Goal: Task Accomplishment & Management: Complete application form

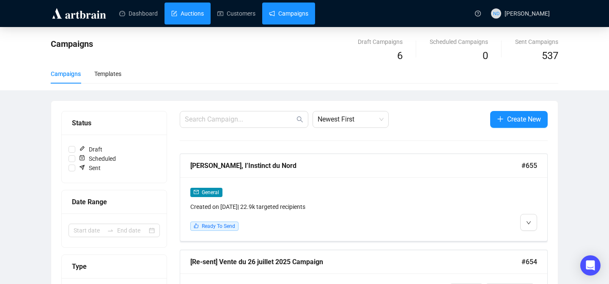
click at [191, 19] on link "Auctions" at bounding box center [187, 14] width 33 height 22
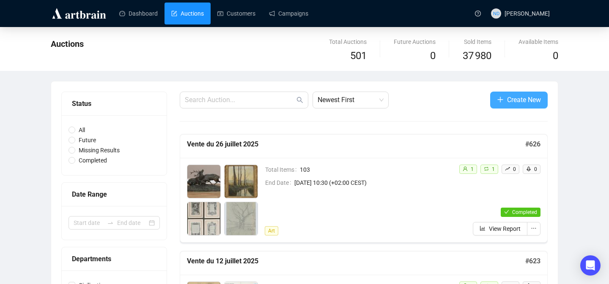
click at [497, 98] on icon "plus" at bounding box center [500, 99] width 7 height 7
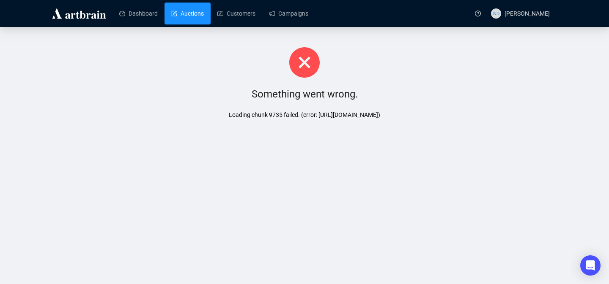
click at [200, 19] on link "Auctions" at bounding box center [187, 14] width 33 height 22
click at [196, 16] on link "Auctions" at bounding box center [187, 14] width 33 height 22
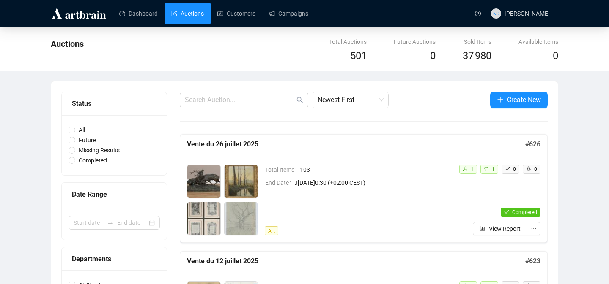
click at [504, 101] on button "Create New" at bounding box center [518, 100] width 57 height 17
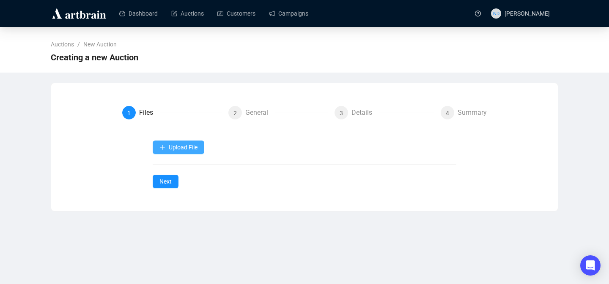
click at [176, 143] on button "Upload File" at bounding box center [179, 148] width 52 height 14
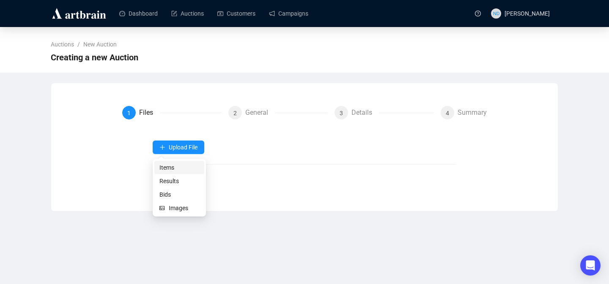
click at [171, 168] on span "Items" at bounding box center [179, 167] width 40 height 9
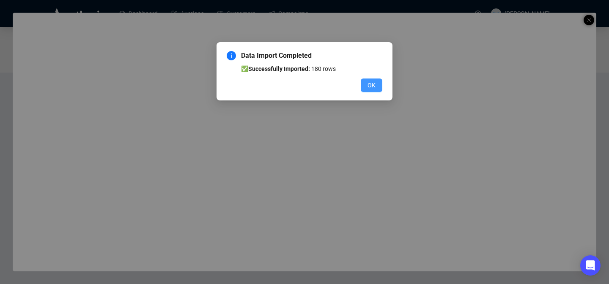
click at [370, 81] on span "OK" at bounding box center [371, 85] width 8 height 9
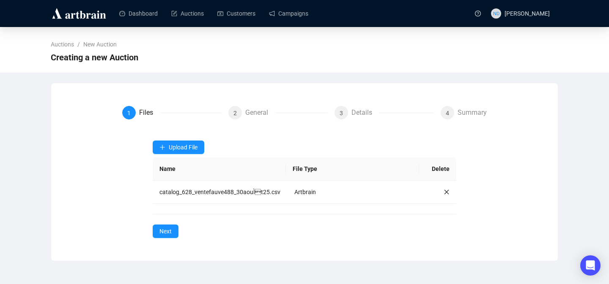
click at [568, 26] on div "Dashboard Auctions Customers Campaigns ND Nathan Darcel" at bounding box center [304, 13] width 609 height 27
click at [170, 236] on span "Next" at bounding box center [165, 231] width 12 height 9
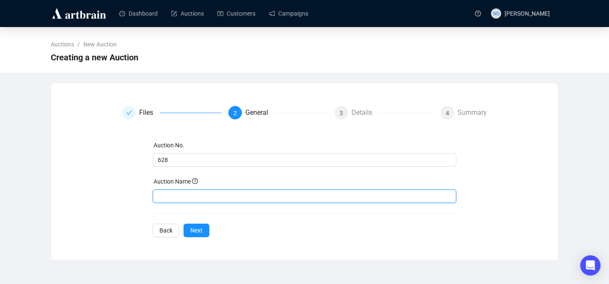
click at [172, 198] on input "text" at bounding box center [305, 197] width 304 height 14
type input "Vente du samedi 30 août 2025"
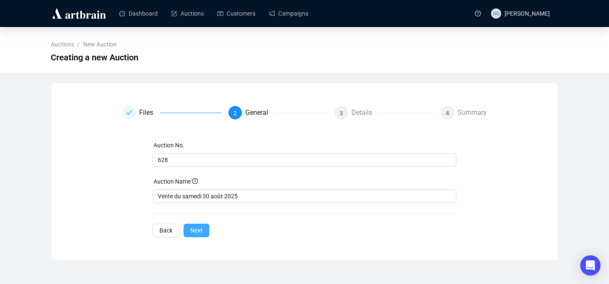
click at [194, 232] on span "Next" at bounding box center [196, 230] width 12 height 9
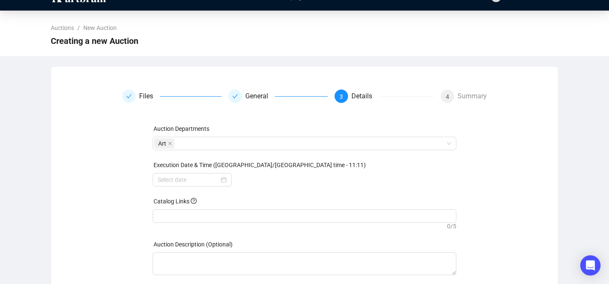
scroll to position [16, 0]
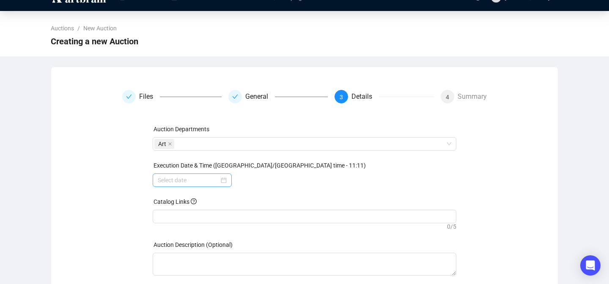
click at [221, 182] on div at bounding box center [192, 180] width 69 height 9
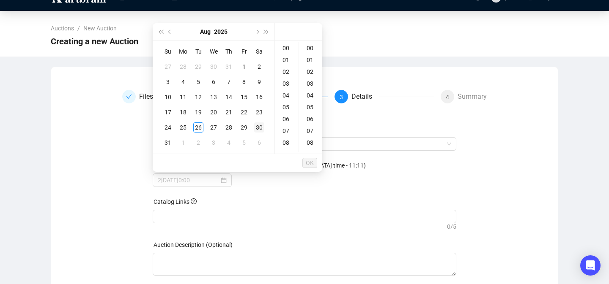
click at [257, 129] on div "30" at bounding box center [259, 128] width 10 height 10
click at [286, 120] on div "10" at bounding box center [286, 123] width 20 height 12
click at [314, 123] on div "30" at bounding box center [311, 124] width 20 height 12
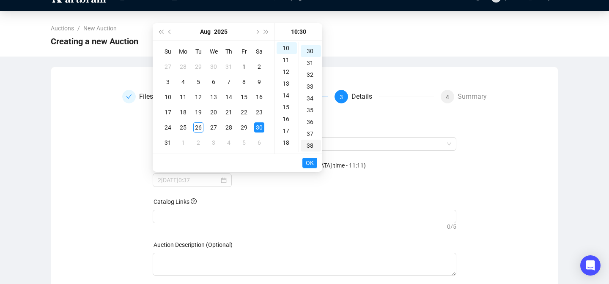
scroll to position [355, 0]
type input "2025-08-30 10:30"
click at [306, 164] on span "OK" at bounding box center [310, 163] width 8 height 16
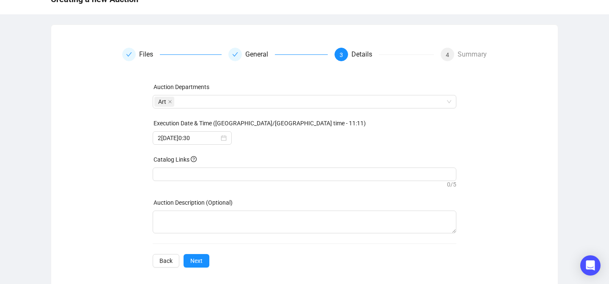
scroll to position [65, 0]
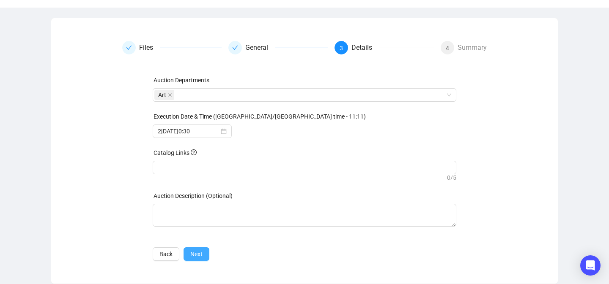
click at [202, 259] on span "Next" at bounding box center [196, 254] width 12 height 9
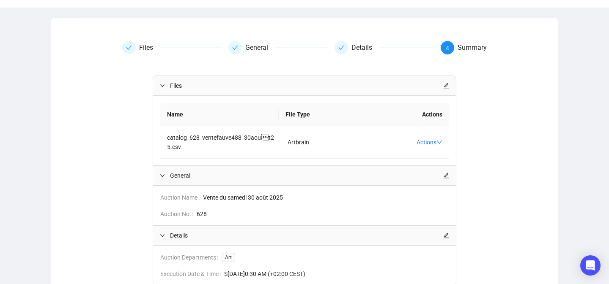
scroll to position [135, 0]
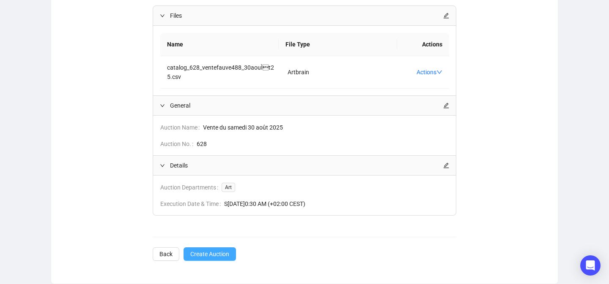
click at [207, 251] on span "Create Auction" at bounding box center [209, 254] width 39 height 9
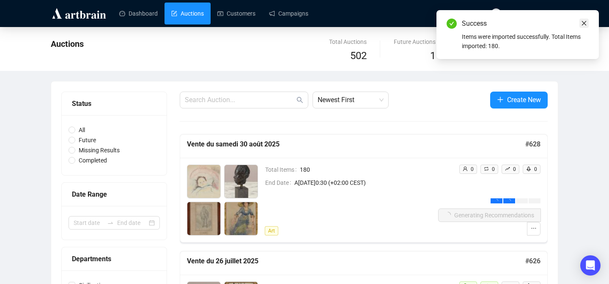
click at [585, 19] on link "Close" at bounding box center [583, 23] width 9 height 9
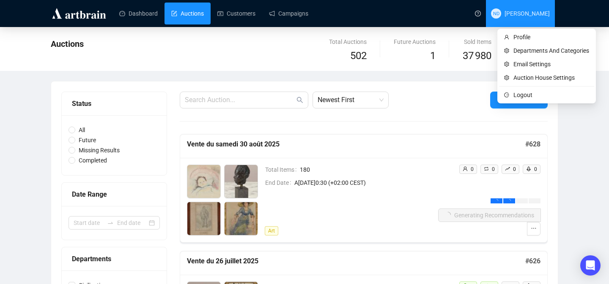
click at [527, 16] on span "[PERSON_NAME]" at bounding box center [526, 13] width 45 height 7
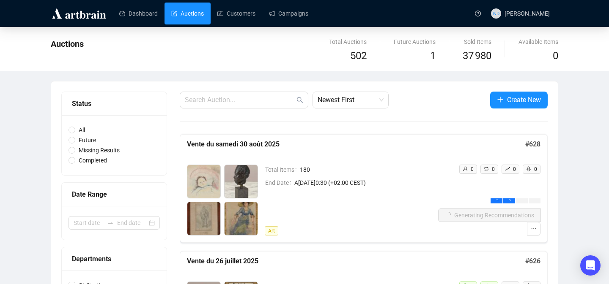
click at [94, 11] on img at bounding box center [79, 14] width 57 height 14
click at [308, 13] on link "Campaigns" at bounding box center [288, 14] width 39 height 22
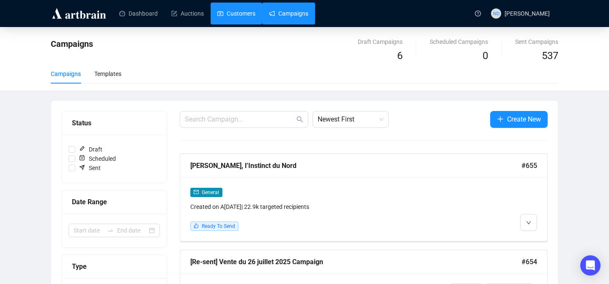
click at [254, 18] on link "Customers" at bounding box center [236, 14] width 38 height 22
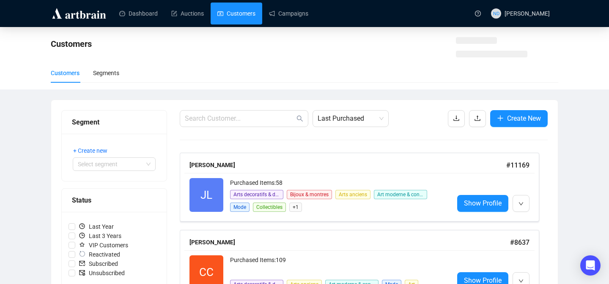
click at [72, 15] on img at bounding box center [79, 14] width 57 height 14
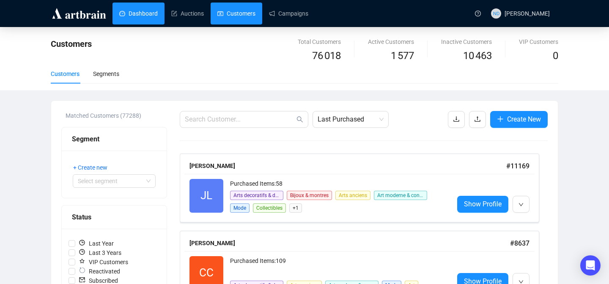
click at [119, 13] on link "Dashboard" at bounding box center [138, 14] width 38 height 22
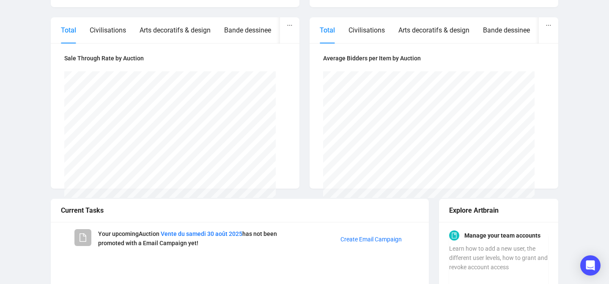
scroll to position [423, 0]
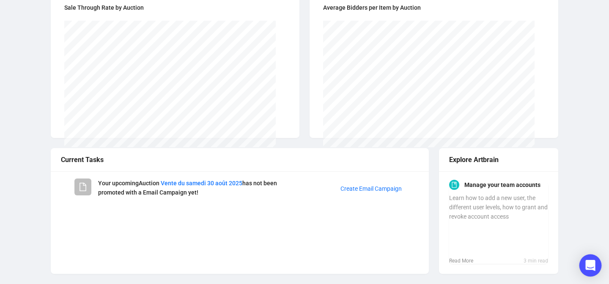
click at [584, 268] on div "Open Intercom Messenger" at bounding box center [590, 266] width 22 height 22
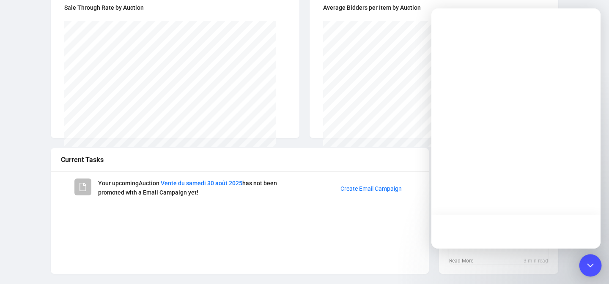
scroll to position [0, 0]
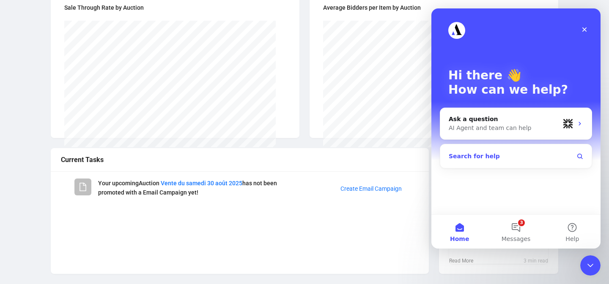
click at [502, 160] on button "Search for help" at bounding box center [515, 156] width 145 height 17
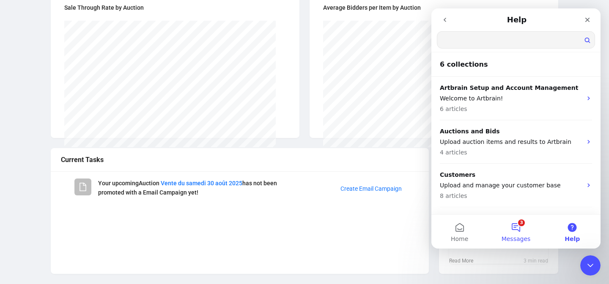
click at [515, 229] on button "3 Messages" at bounding box center [515, 232] width 56 height 34
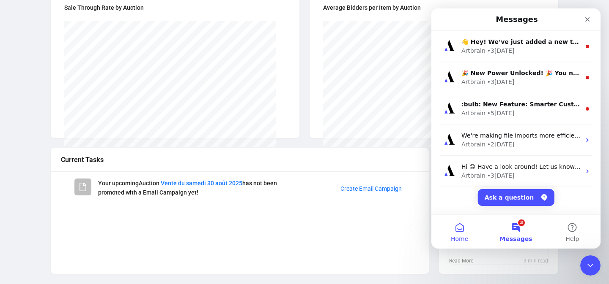
click at [452, 228] on button "Home" at bounding box center [459, 232] width 56 height 34
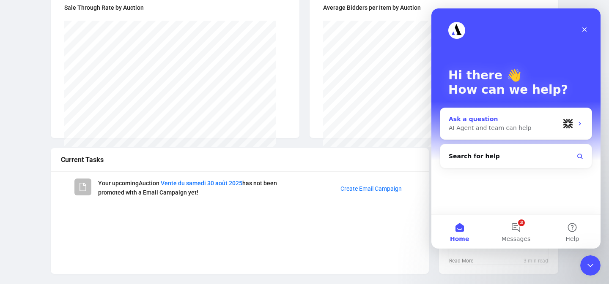
click at [491, 126] on div "AI Agent and team can help" at bounding box center [503, 128] width 111 height 9
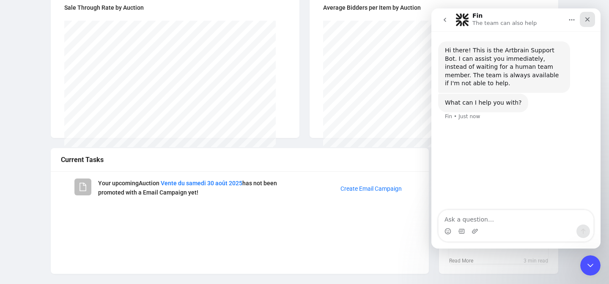
drag, startPoint x: 1032, startPoint y: 26, endPoint x: 593, endPoint y: 18, distance: 439.7
click at [586, 19] on icon "Close" at bounding box center [587, 19] width 5 height 5
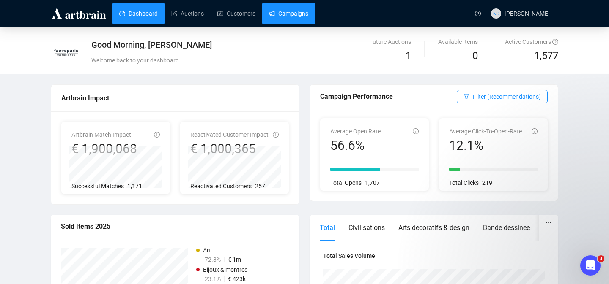
click at [287, 21] on link "Campaigns" at bounding box center [288, 14] width 39 height 22
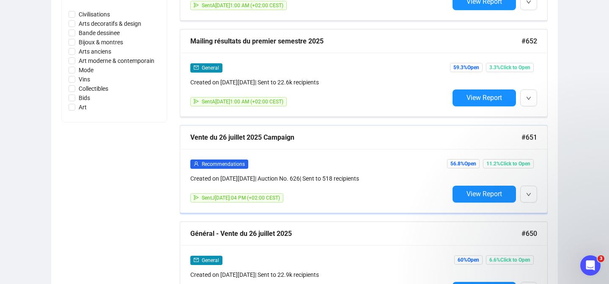
scroll to position [435, 0]
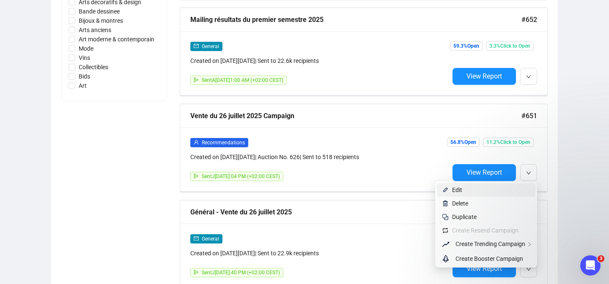
click at [508, 189] on span "Edit" at bounding box center [491, 190] width 78 height 9
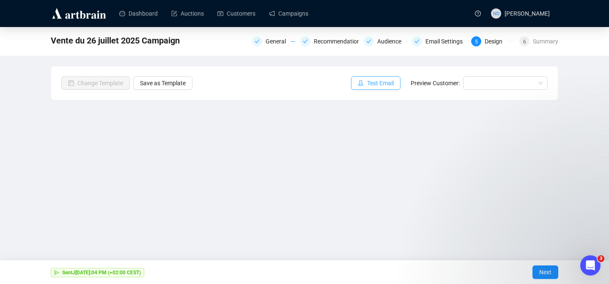
click at [358, 85] on icon "experiment" at bounding box center [360, 82] width 5 height 5
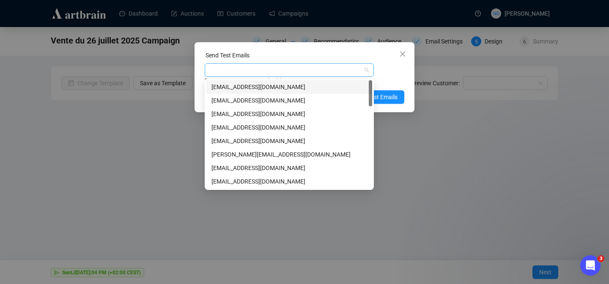
click at [293, 70] on div at bounding box center [284, 70] width 157 height 12
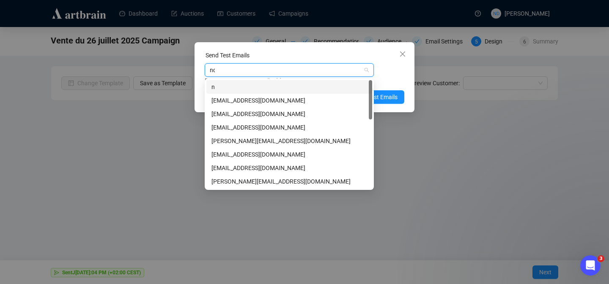
type input "nda"
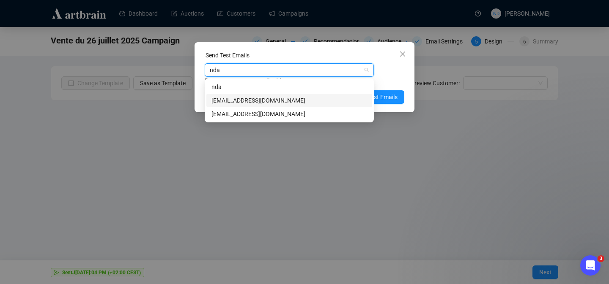
click at [270, 99] on div "[EMAIL_ADDRESS][DOMAIN_NAME]" at bounding box center [289, 100] width 156 height 9
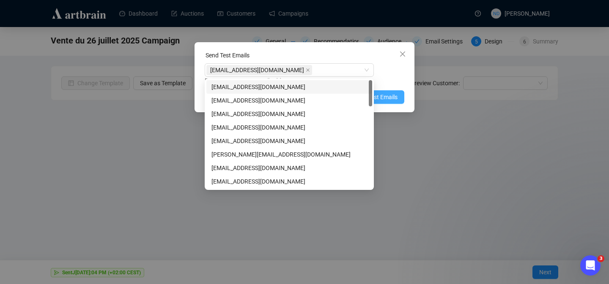
click at [385, 92] on button "Send Test Emails" at bounding box center [370, 97] width 67 height 14
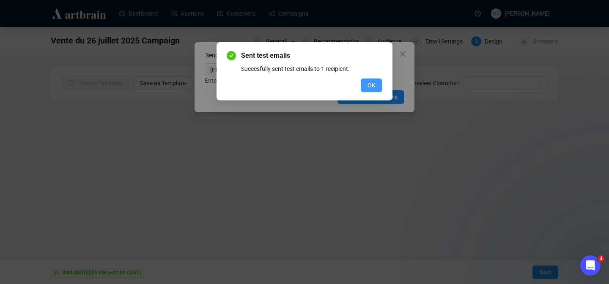
click at [376, 85] on button "OK" at bounding box center [372, 86] width 22 height 14
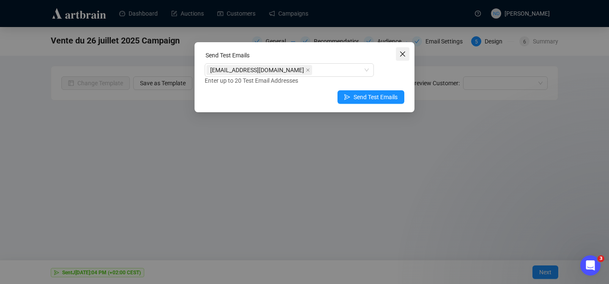
click at [398, 55] on span "Close" at bounding box center [403, 54] width 14 height 7
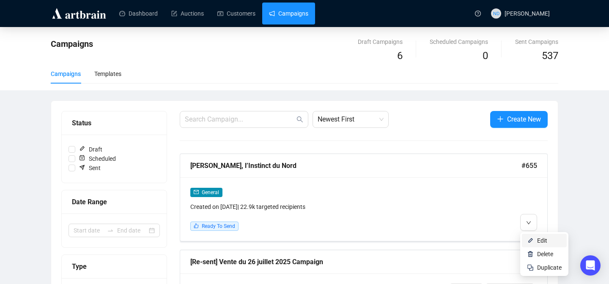
click at [534, 240] on li "Edit" at bounding box center [544, 241] width 45 height 14
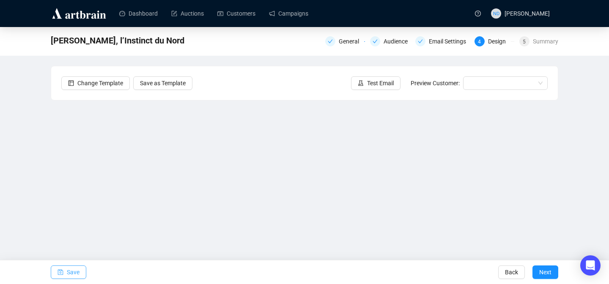
click at [68, 271] on span "Save" at bounding box center [73, 273] width 13 height 24
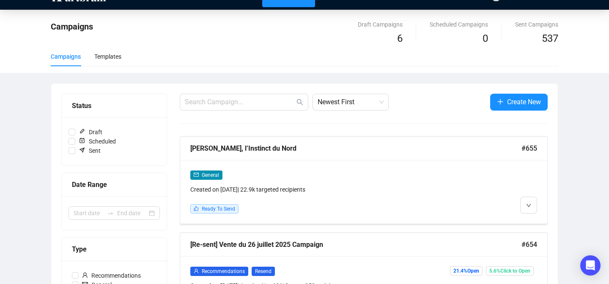
scroll to position [18, 0]
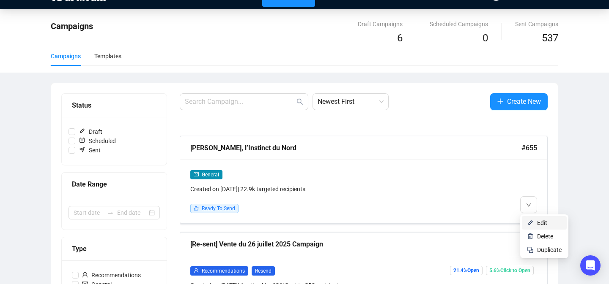
click at [529, 221] on img at bounding box center [530, 223] width 7 height 7
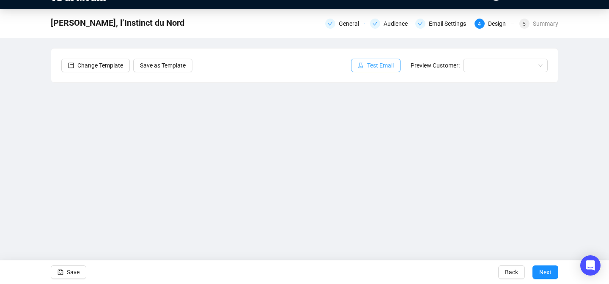
click at [369, 66] on span "Test Email" at bounding box center [380, 65] width 27 height 9
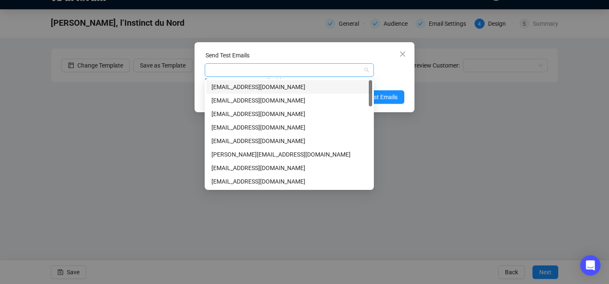
click at [295, 69] on div at bounding box center [284, 70] width 157 height 12
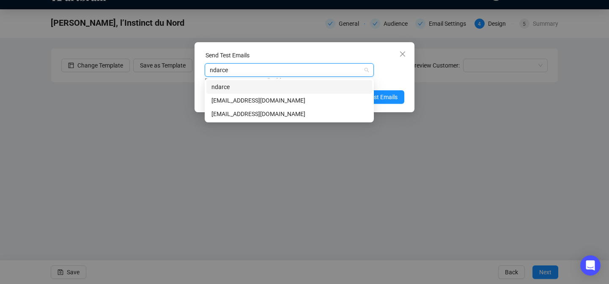
type input "ndarcel"
click at [261, 98] on div "[EMAIL_ADDRESS][DOMAIN_NAME]" at bounding box center [289, 100] width 156 height 9
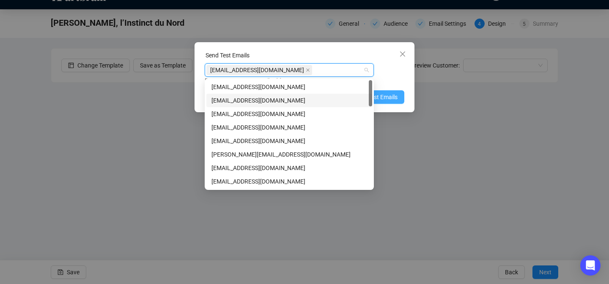
click at [389, 96] on span "Send Test Emails" at bounding box center [375, 97] width 44 height 9
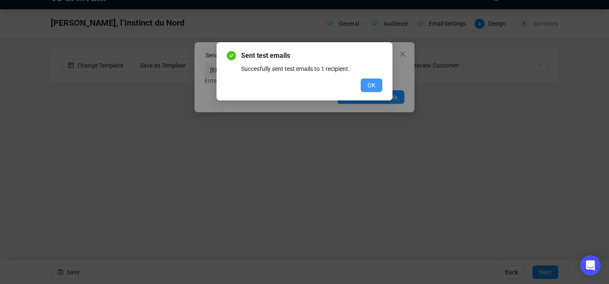
click at [374, 88] on span "OK" at bounding box center [371, 85] width 8 height 9
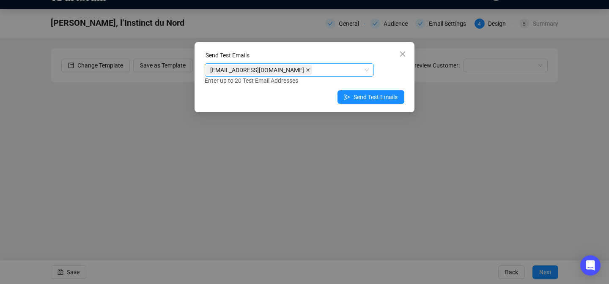
click at [306, 71] on icon "close" at bounding box center [307, 69] width 3 height 3
click at [279, 71] on div at bounding box center [284, 70] width 157 height 12
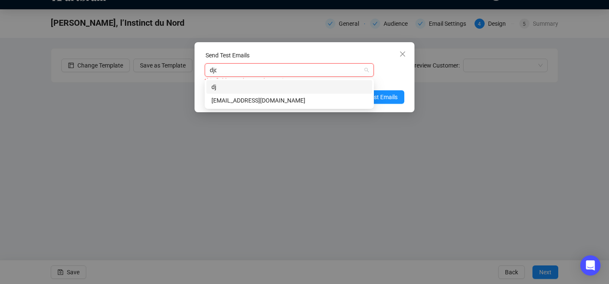
type input "djoa"
click at [249, 96] on div "[EMAIL_ADDRESS][DOMAIN_NAME]" at bounding box center [289, 100] width 156 height 9
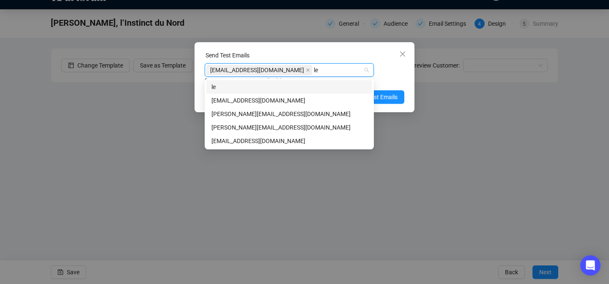
type input "ler"
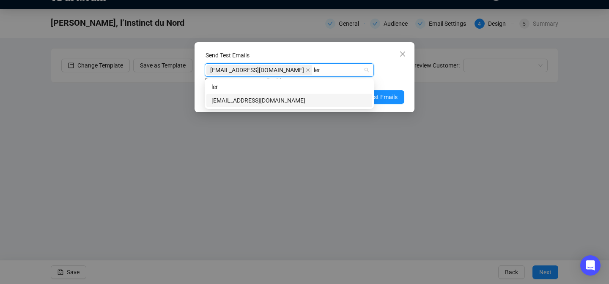
click at [260, 102] on div "[EMAIL_ADDRESS][DOMAIN_NAME]" at bounding box center [289, 100] width 156 height 9
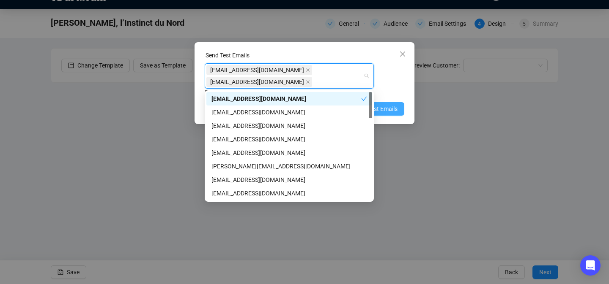
click at [395, 108] on span "Send Test Emails" at bounding box center [375, 108] width 44 height 9
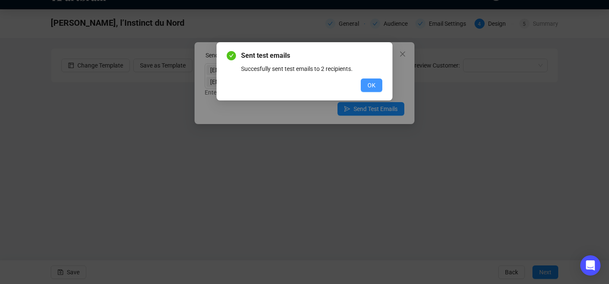
click at [374, 87] on span "OK" at bounding box center [371, 85] width 8 height 9
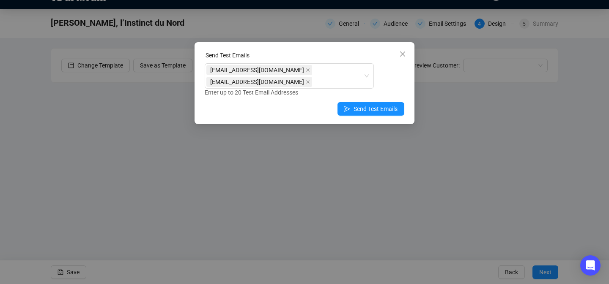
click at [132, 132] on div "Send Test Emails djoannides@fauveparis.com leriveron@fauveparis.com Enter up to…" at bounding box center [304, 142] width 609 height 284
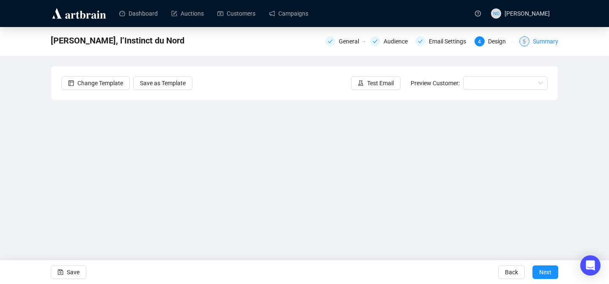
click at [529, 40] on div "5 Summary" at bounding box center [538, 41] width 39 height 10
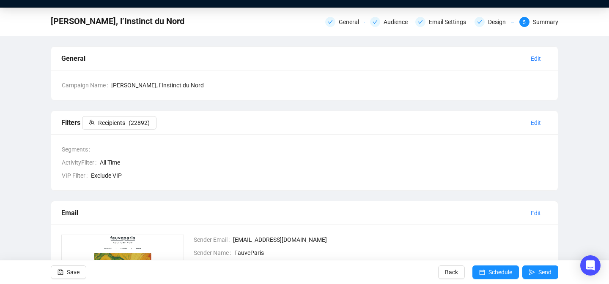
scroll to position [18, 0]
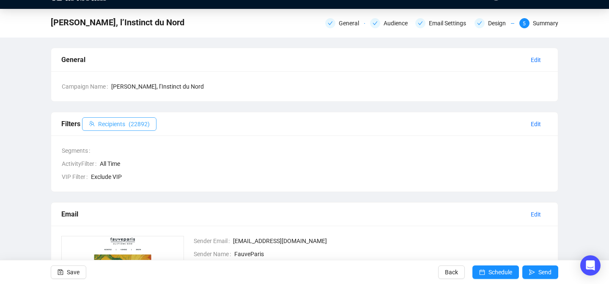
click at [145, 125] on span "( 22892 )" at bounding box center [139, 124] width 21 height 9
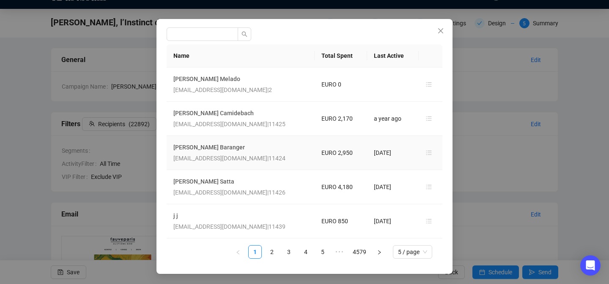
scroll to position [22, 0]
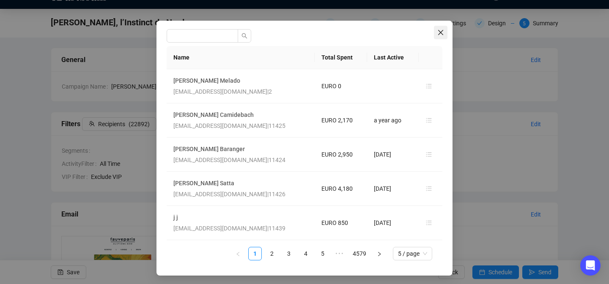
click at [438, 31] on icon "close" at bounding box center [440, 32] width 7 height 7
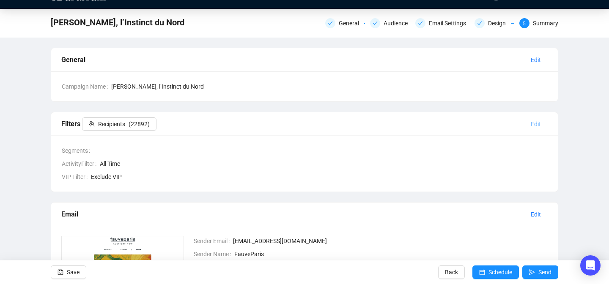
click at [532, 125] on span "Edit" at bounding box center [535, 124] width 10 height 9
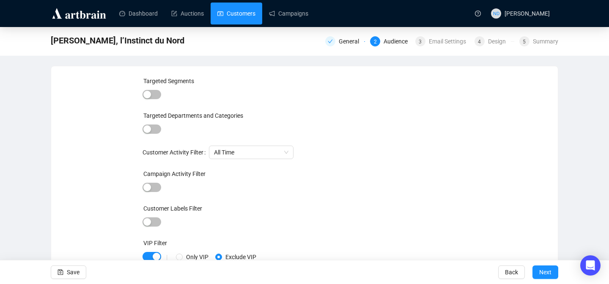
click at [223, 19] on link "Customers" at bounding box center [236, 14] width 38 height 22
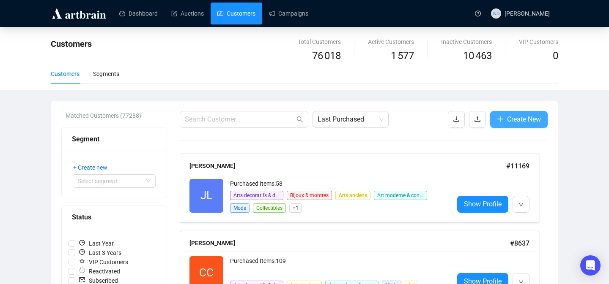
click at [511, 115] on span "Create New" at bounding box center [524, 119] width 34 height 11
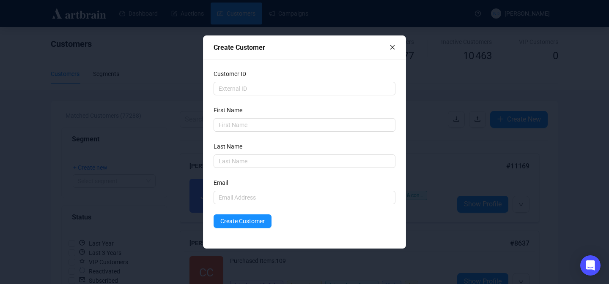
click at [391, 42] on div "Create Customer" at bounding box center [304, 47] width 182 height 11
click at [391, 45] on icon "close" at bounding box center [392, 47] width 6 height 6
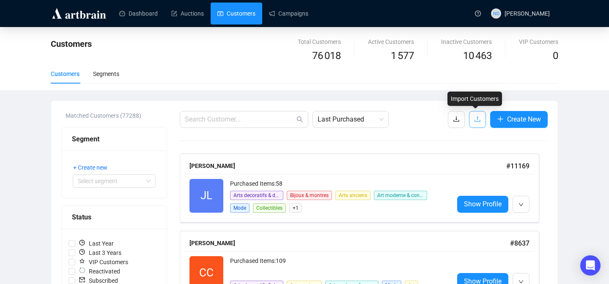
click at [474, 119] on icon "upload" at bounding box center [477, 119] width 7 height 7
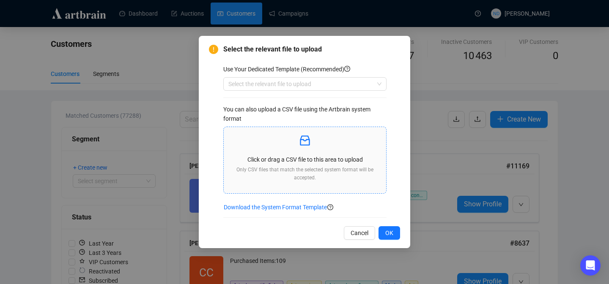
click at [296, 139] on p at bounding box center [304, 141] width 149 height 14
click at [300, 87] on input "search" at bounding box center [300, 84] width 145 height 13
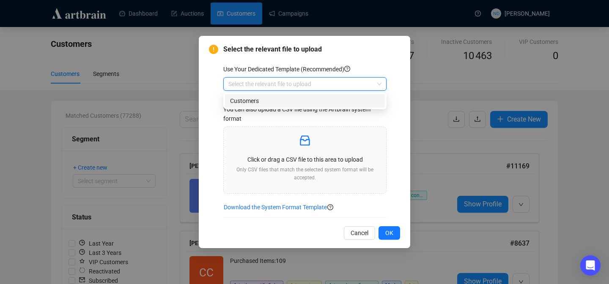
click at [290, 99] on div "Customers" at bounding box center [305, 100] width 150 height 9
click at [349, 234] on button "Cancel" at bounding box center [359, 234] width 31 height 14
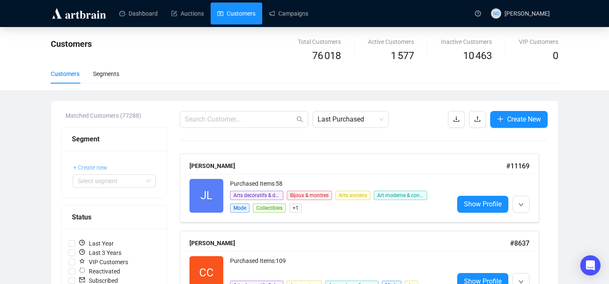
click at [100, 165] on span "+ Create new" at bounding box center [90, 167] width 34 height 9
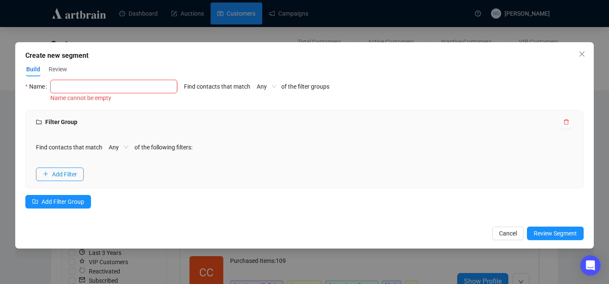
click at [116, 86] on input "text" at bounding box center [113, 87] width 127 height 14
paste input "Lindström"
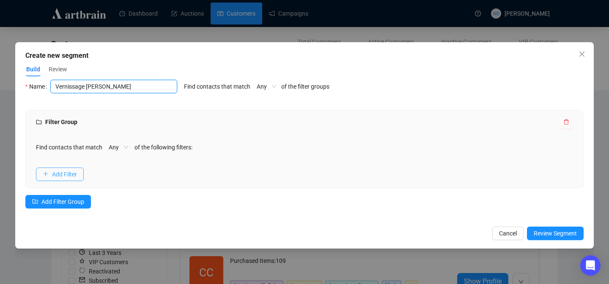
type input "Vernissage Lindström"
click at [73, 172] on span "Add Filter" at bounding box center [64, 174] width 25 height 9
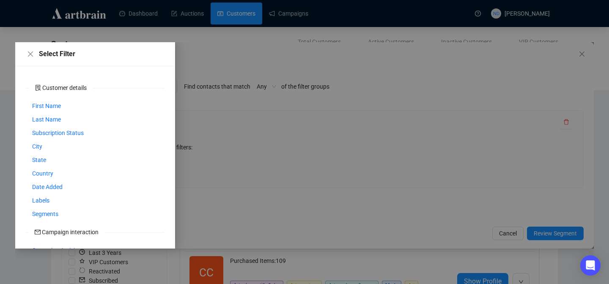
click at [236, 151] on div at bounding box center [304, 145] width 578 height 207
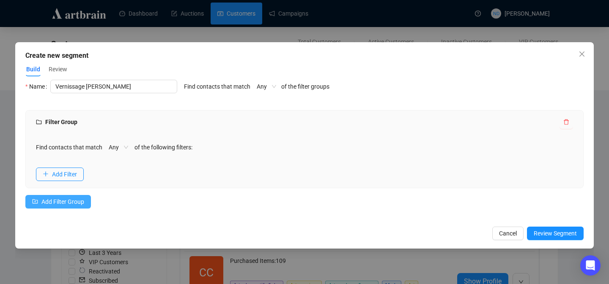
click at [63, 205] on span "Add Filter Group" at bounding box center [62, 201] width 43 height 9
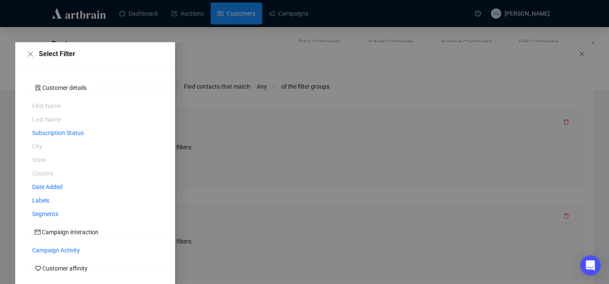
click at [103, 213] on div "Segments" at bounding box center [94, 215] width 139 height 14
click at [57, 215] on span "Segments" at bounding box center [45, 214] width 26 height 9
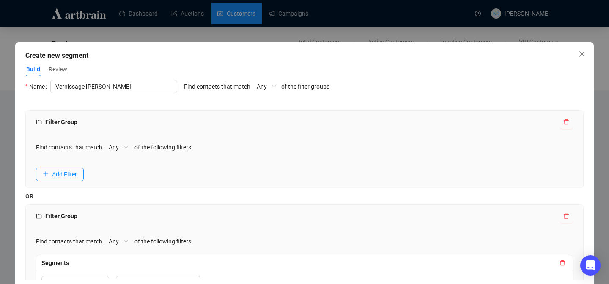
scroll to position [51, 0]
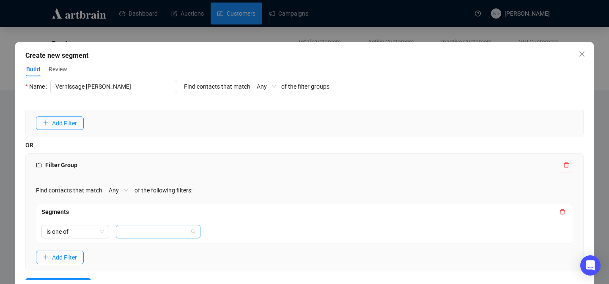
click at [131, 230] on div at bounding box center [154, 232] width 72 height 12
click at [243, 227] on div "is one of" at bounding box center [304, 232] width 536 height 24
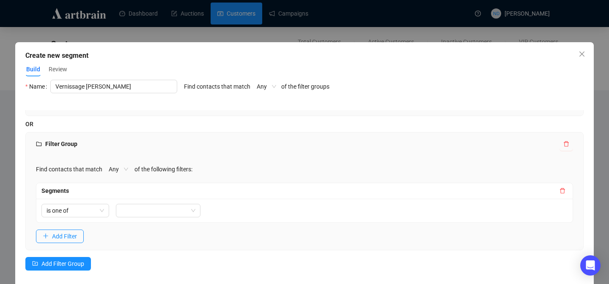
scroll to position [71, 0]
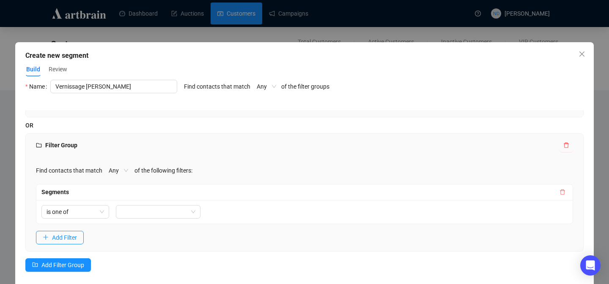
click at [561, 193] on icon "delete" at bounding box center [562, 192] width 5 height 5
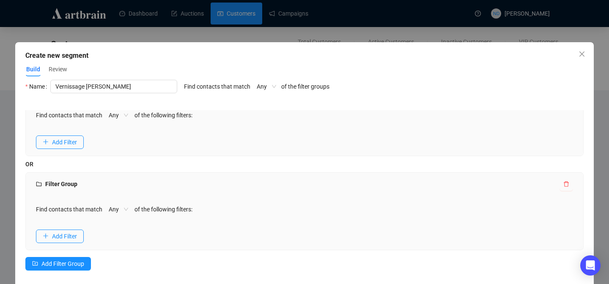
scroll to position [32, 0]
click at [566, 184] on icon "delete" at bounding box center [566, 184] width 6 height 6
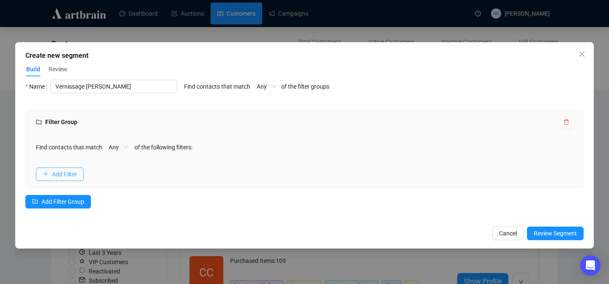
click at [67, 170] on span "Add Filter" at bounding box center [64, 174] width 25 height 9
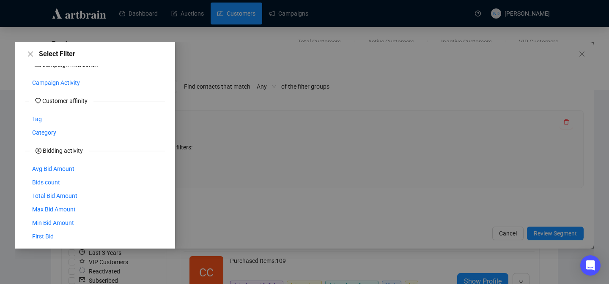
scroll to position [172, 0]
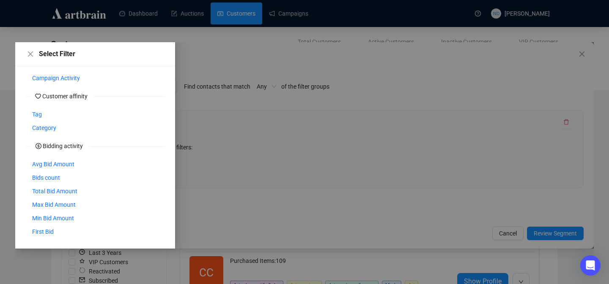
click at [290, 155] on div at bounding box center [304, 145] width 578 height 207
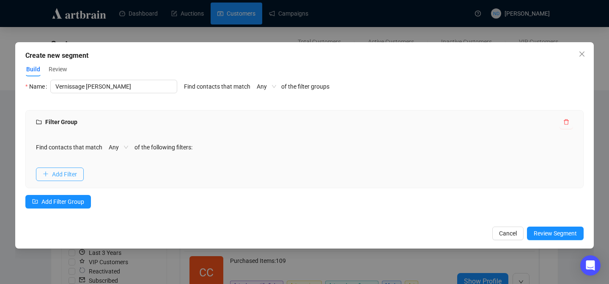
click at [63, 175] on span "Add Filter" at bounding box center [64, 174] width 25 height 9
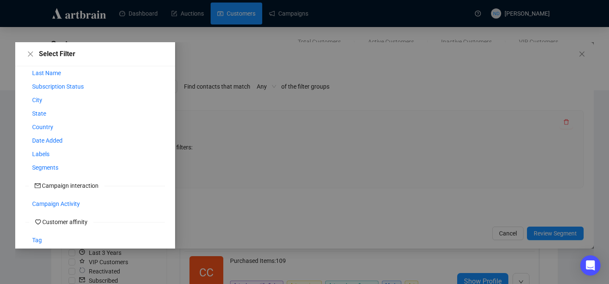
scroll to position [0, 0]
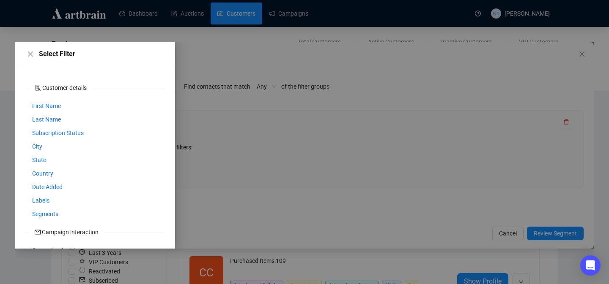
click at [240, 143] on div at bounding box center [304, 145] width 578 height 207
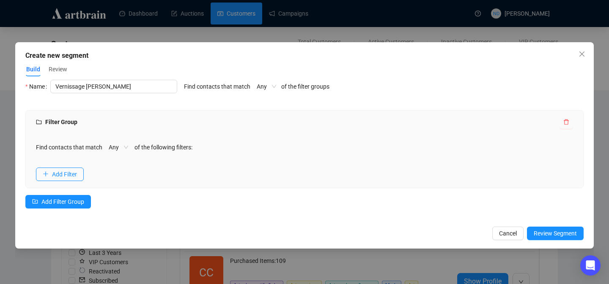
click at [55, 72] on span "Review" at bounding box center [58, 69] width 19 height 9
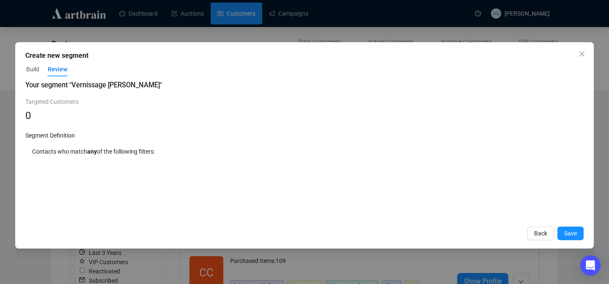
click at [33, 70] on span "Build" at bounding box center [32, 69] width 13 height 9
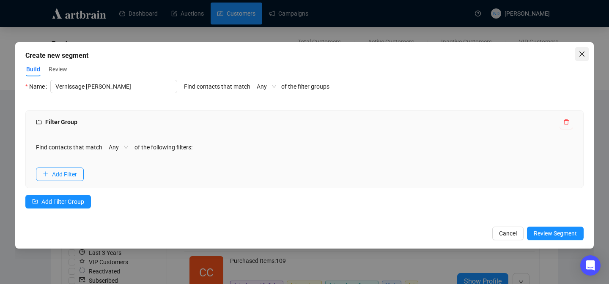
click at [583, 52] on icon "close" at bounding box center [581, 54] width 5 height 5
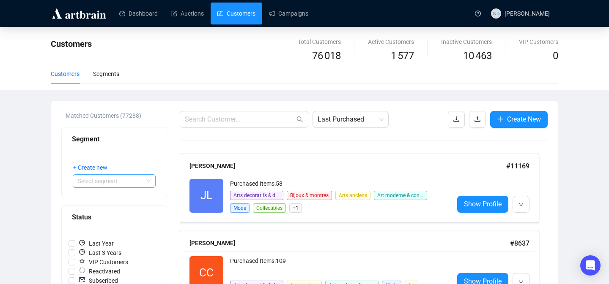
click at [111, 183] on input "search" at bounding box center [110, 181] width 65 height 13
click at [169, 82] on div "Customers Segments" at bounding box center [304, 73] width 507 height 19
click at [85, 167] on span "+ Create new" at bounding box center [90, 167] width 34 height 9
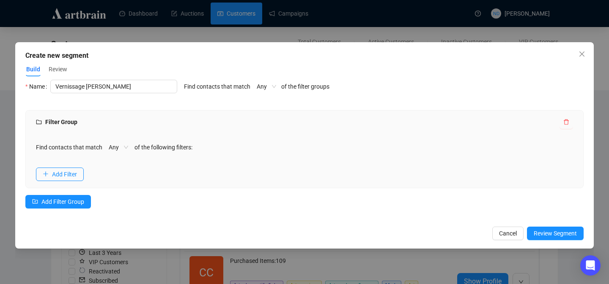
click at [58, 68] on span "Review" at bounding box center [58, 69] width 19 height 9
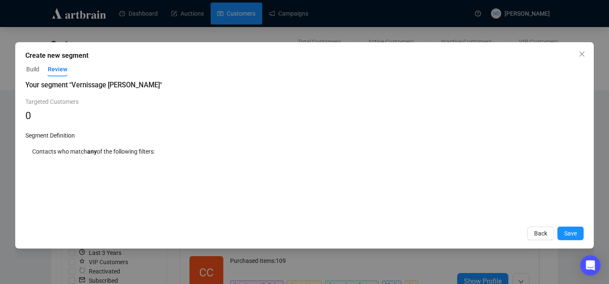
click at [33, 71] on span "Build" at bounding box center [32, 69] width 13 height 9
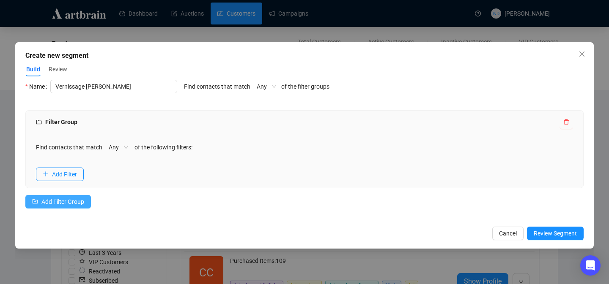
click at [64, 198] on span "Add Filter Group" at bounding box center [62, 201] width 43 height 9
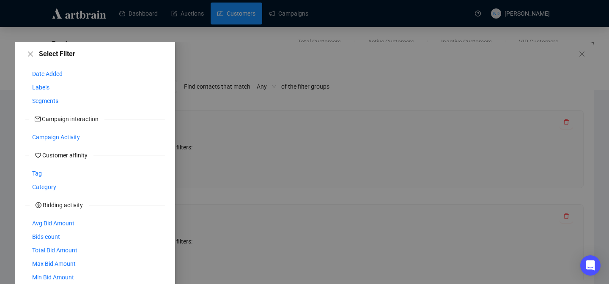
scroll to position [33, 0]
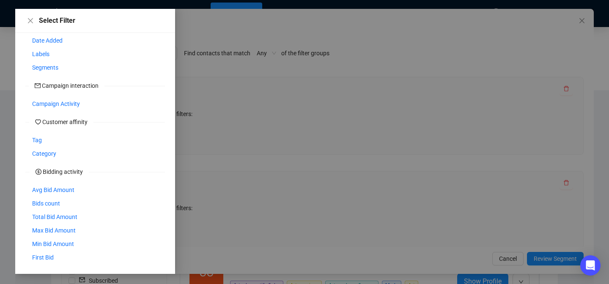
click at [208, 188] on div at bounding box center [304, 141] width 578 height 265
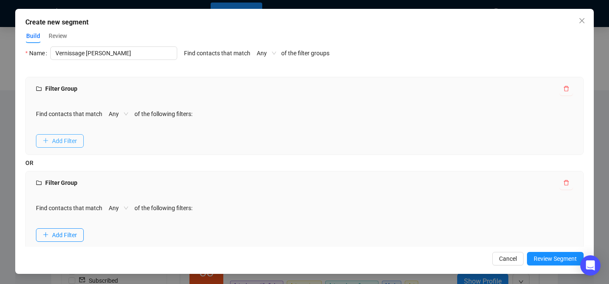
click at [64, 142] on span "Add Filter" at bounding box center [64, 141] width 25 height 9
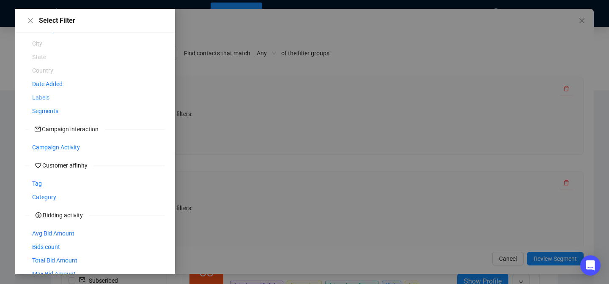
scroll to position [31, 0]
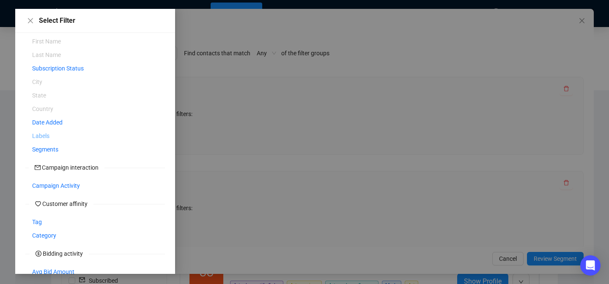
click at [38, 135] on span "Labels" at bounding box center [40, 135] width 17 height 9
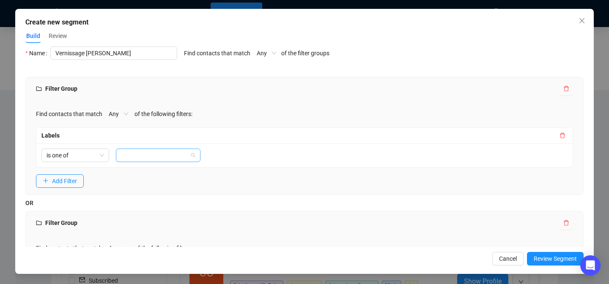
click at [143, 156] on div at bounding box center [154, 156] width 72 height 12
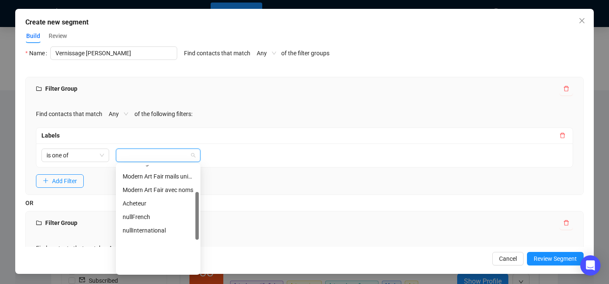
scroll to position [0, 0]
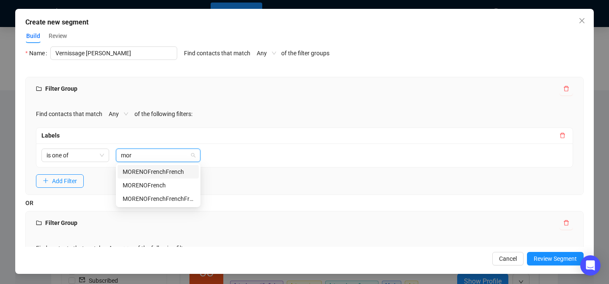
type input "more"
click at [578, 19] on icon "close" at bounding box center [581, 20] width 7 height 7
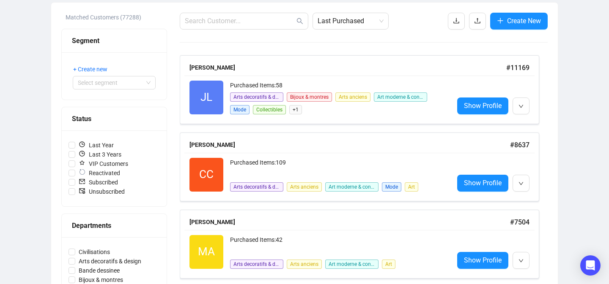
scroll to position [82, 0]
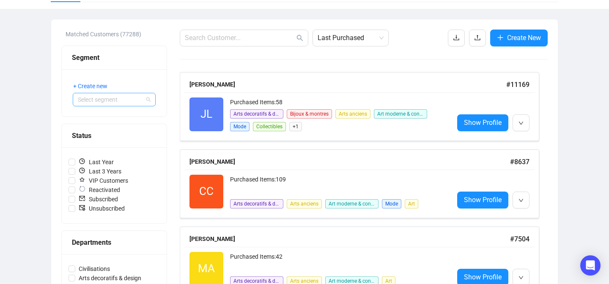
click at [126, 104] on input "search" at bounding box center [110, 99] width 65 height 13
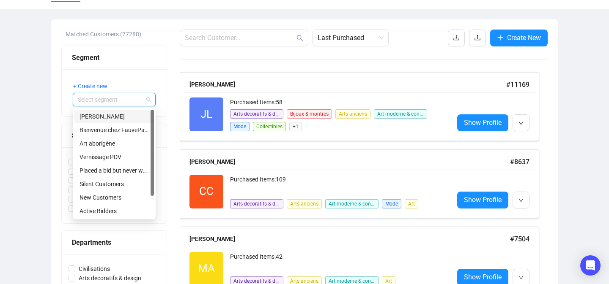
click at [108, 118] on div "Moreno" at bounding box center [113, 116] width 69 height 9
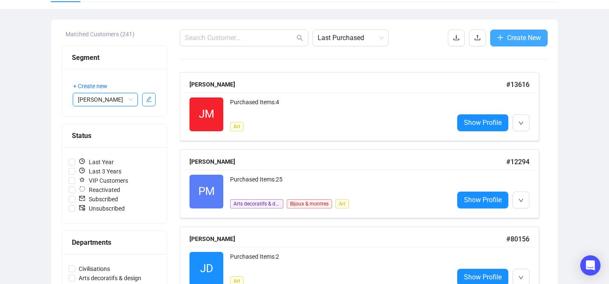
click at [527, 36] on span "Create New" at bounding box center [524, 38] width 34 height 11
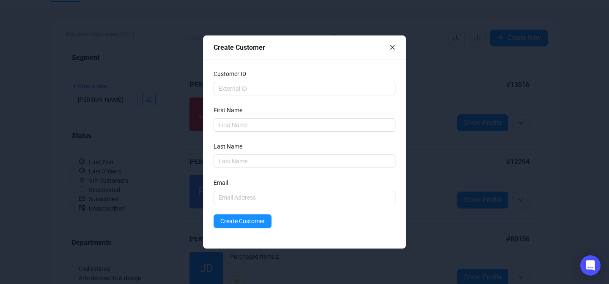
click at [393, 50] on div at bounding box center [392, 47] width 6 height 9
click at [391, 45] on icon "close" at bounding box center [392, 47] width 6 height 6
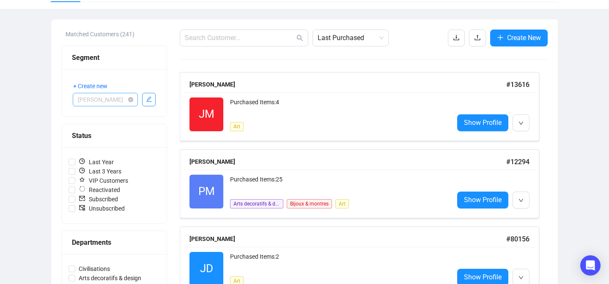
click at [105, 96] on span "Moreno" at bounding box center [105, 99] width 55 height 13
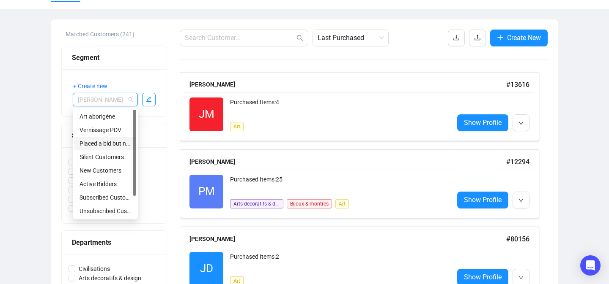
scroll to position [0, 0]
click at [103, 129] on div "Bienvenue chez FauveParis" at bounding box center [105, 130] width 52 height 9
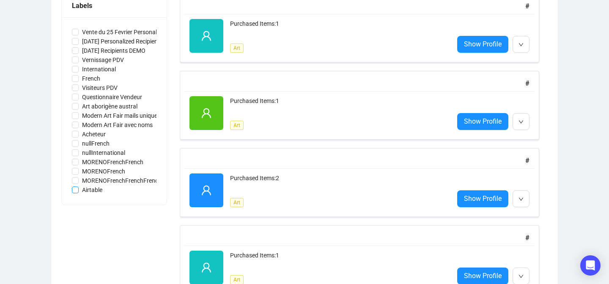
scroll to position [35, 0]
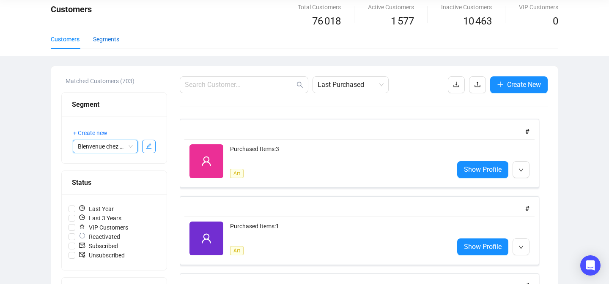
click at [107, 40] on div "Segments" at bounding box center [106, 39] width 26 height 9
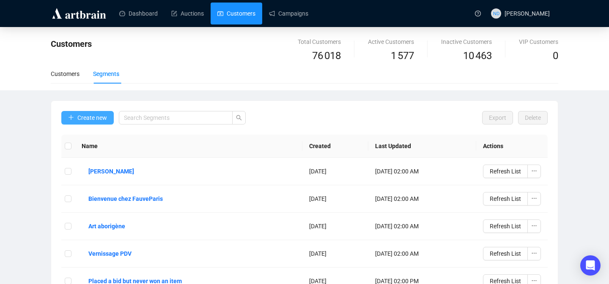
click at [89, 120] on span "Create new" at bounding box center [92, 117] width 30 height 9
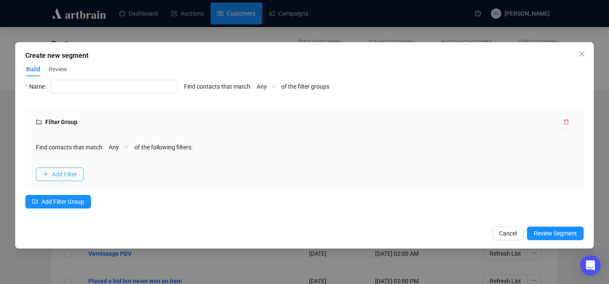
click at [77, 173] on span "Add Filter" at bounding box center [64, 174] width 25 height 9
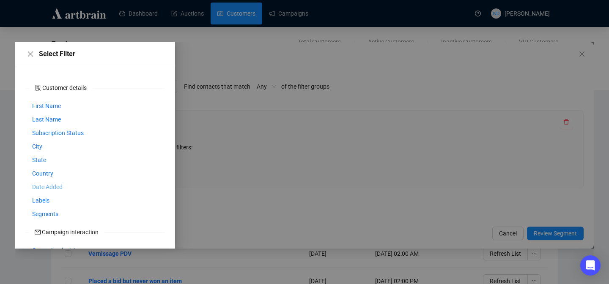
click at [48, 188] on span "Date Added" at bounding box center [47, 187] width 30 height 9
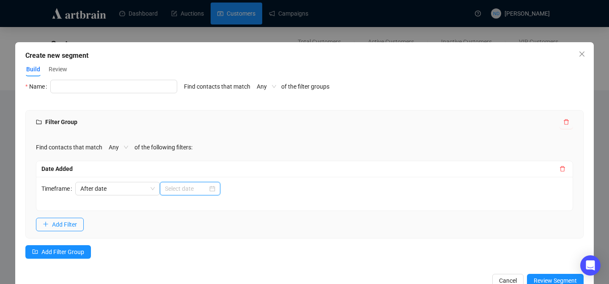
click at [205, 191] on input at bounding box center [186, 188] width 43 height 9
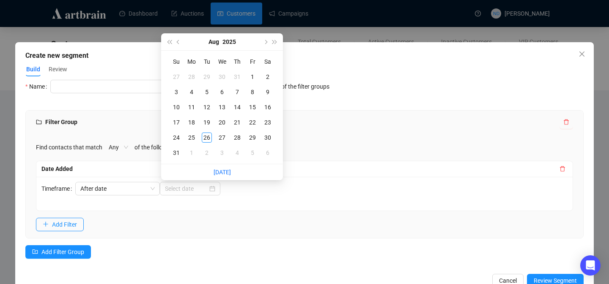
click at [241, 195] on div "Timeframe After date" at bounding box center [304, 194] width 536 height 34
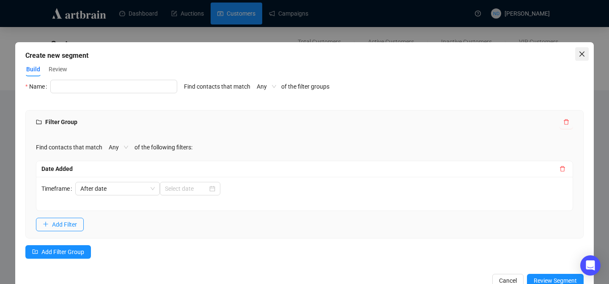
click at [578, 53] on icon "close" at bounding box center [581, 54] width 7 height 7
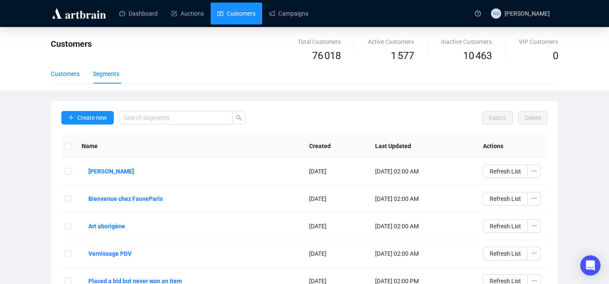
click at [68, 75] on div "Customers" at bounding box center [65, 73] width 29 height 9
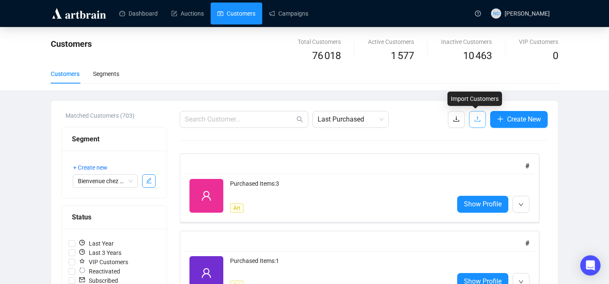
click at [478, 119] on icon "upload" at bounding box center [477, 119] width 7 height 7
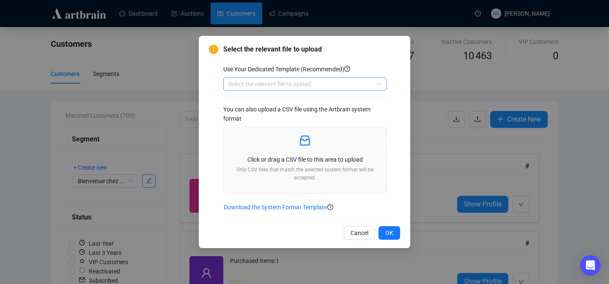
click at [298, 83] on input "search" at bounding box center [300, 84] width 145 height 13
click at [302, 140] on icon "inbox" at bounding box center [305, 141] width 14 height 14
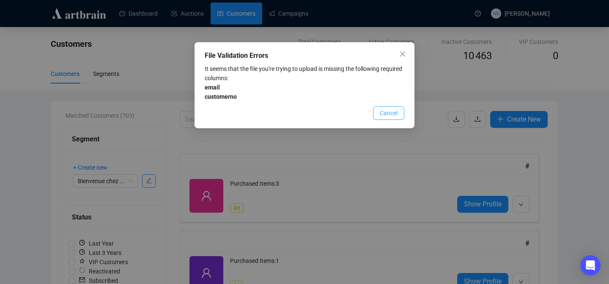
click at [381, 114] on span "Cancel" at bounding box center [389, 113] width 18 height 9
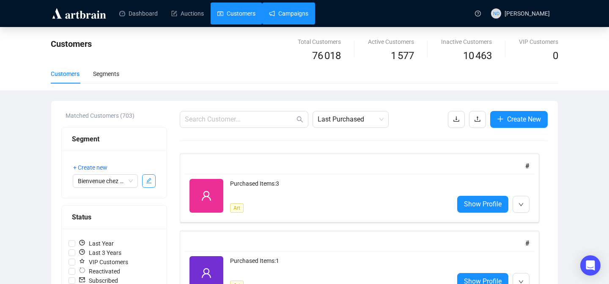
click at [301, 22] on link "Campaigns" at bounding box center [288, 14] width 39 height 22
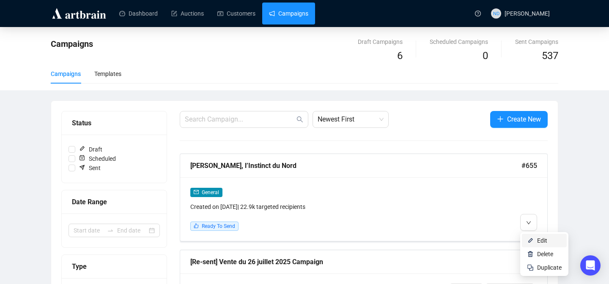
click at [533, 238] on img at bounding box center [530, 241] width 7 height 7
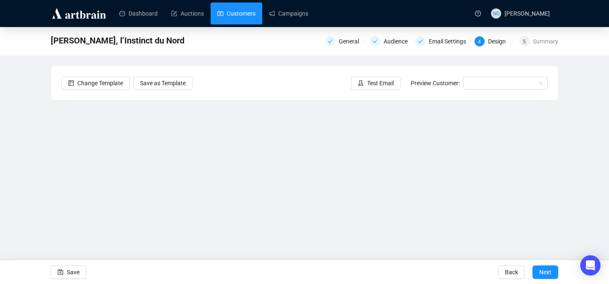
click at [241, 9] on link "Customers" at bounding box center [236, 14] width 38 height 22
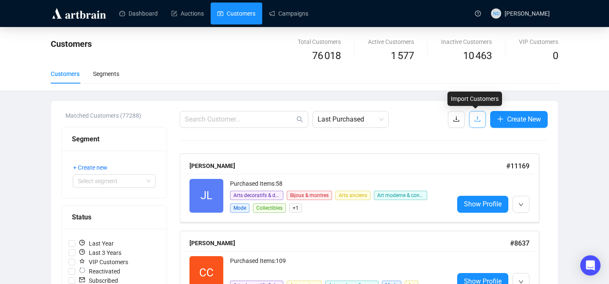
click at [477, 120] on icon "upload" at bounding box center [477, 119] width 7 height 7
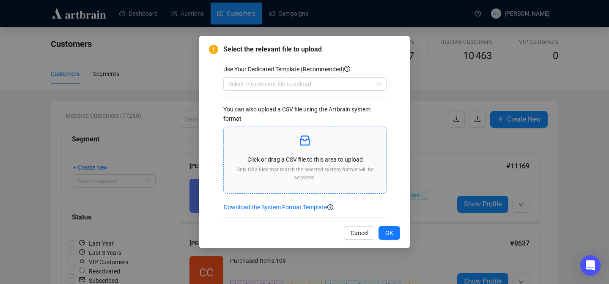
click at [299, 156] on p "Click or drag a CSV file to this area to upload" at bounding box center [304, 159] width 149 height 9
click at [297, 208] on span "Download the System Format Template" at bounding box center [275, 207] width 103 height 9
click at [306, 144] on icon "inbox" at bounding box center [305, 141] width 14 height 14
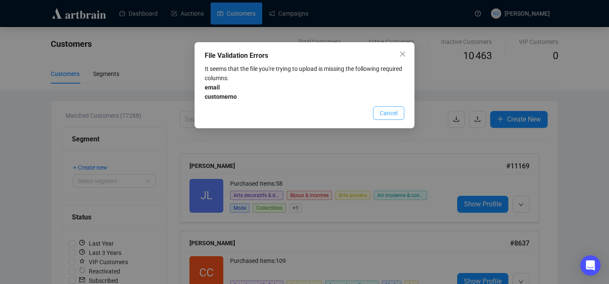
click at [381, 114] on span "Cancel" at bounding box center [389, 113] width 18 height 9
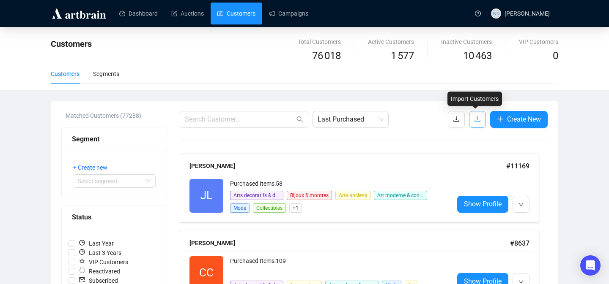
click at [475, 120] on icon "upload" at bounding box center [477, 119] width 7 height 7
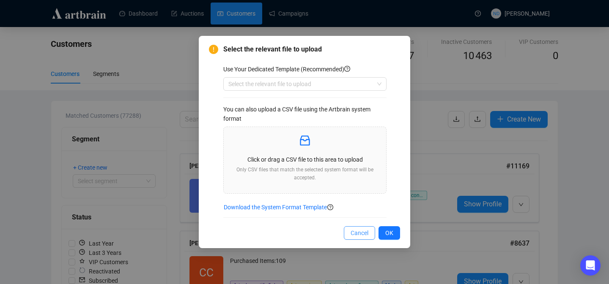
click at [353, 234] on span "Cancel" at bounding box center [359, 233] width 18 height 9
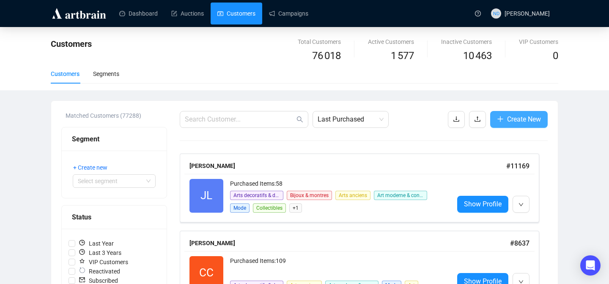
click at [513, 118] on span "Create New" at bounding box center [524, 119] width 34 height 11
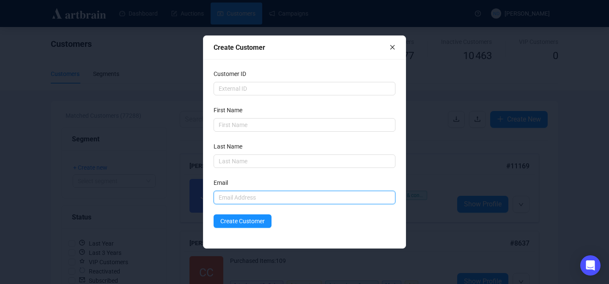
click at [235, 194] on input "text" at bounding box center [304, 198] width 182 height 14
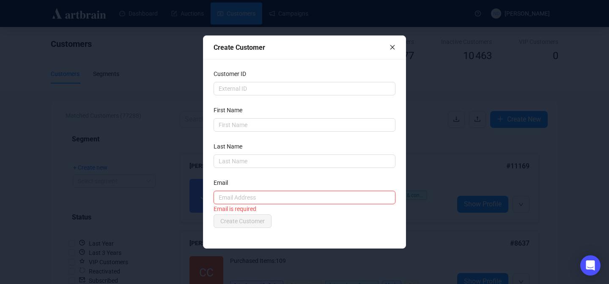
paste input "f.monnin@artension.fr"
type input "f.monnin@artension.fr"
click at [305, 224] on div "Create Customer" at bounding box center [304, 222] width 182 height 14
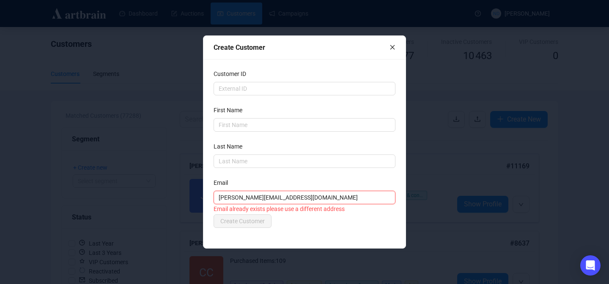
drag, startPoint x: 296, startPoint y: 197, endPoint x: 213, endPoint y: 195, distance: 83.7
click at [211, 195] on div "Customer ID First Name Last Name Email f.monnin@artension.fr Email already exis…" at bounding box center [304, 153] width 202 height 189
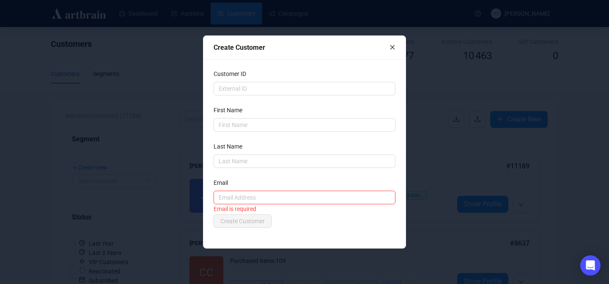
paste input "thaddee@lecoindesarts.com"
type input "thaddee@lecoindesarts.com"
click at [301, 220] on div "Create Customer" at bounding box center [304, 222] width 182 height 14
drag, startPoint x: 306, startPoint y: 199, endPoint x: 209, endPoint y: 197, distance: 96.4
click at [209, 197] on div "Customer ID First Name Last Name Email thaddee@lecoindesarts.com Email already …" at bounding box center [304, 153] width 202 height 189
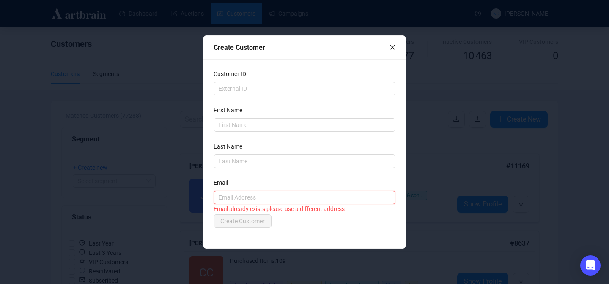
paste input "aymericmantoux@gmail.com"
type input "aymericmantoux@gmail.com"
click at [304, 221] on div "Create Customer" at bounding box center [304, 222] width 182 height 14
drag, startPoint x: 312, startPoint y: 195, endPoint x: 218, endPoint y: 192, distance: 93.9
click at [216, 192] on input "aymericmantoux@gmail.com" at bounding box center [304, 198] width 182 height 14
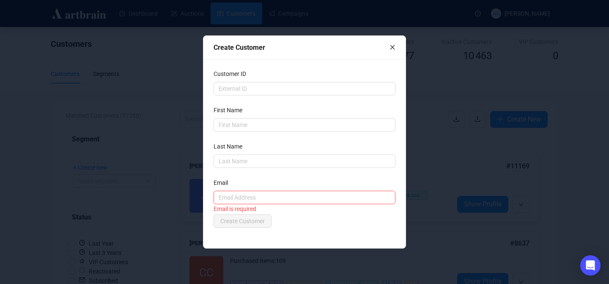
click at [389, 45] on div "Create Customer" at bounding box center [301, 47] width 176 height 11
click at [391, 46] on icon "close" at bounding box center [392, 47] width 5 height 5
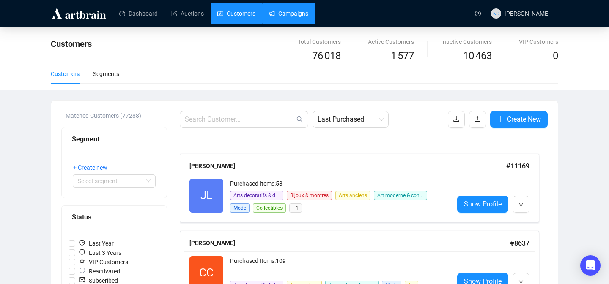
click at [308, 11] on link "Campaigns" at bounding box center [288, 14] width 39 height 22
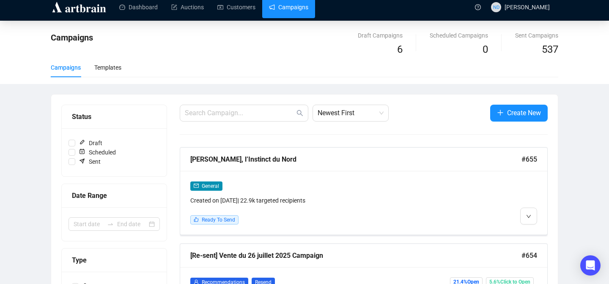
scroll to position [7, 0]
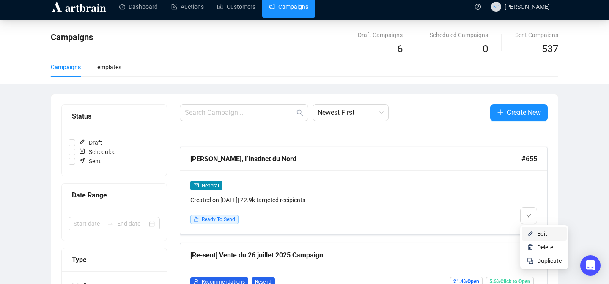
click at [530, 231] on img at bounding box center [530, 234] width 7 height 7
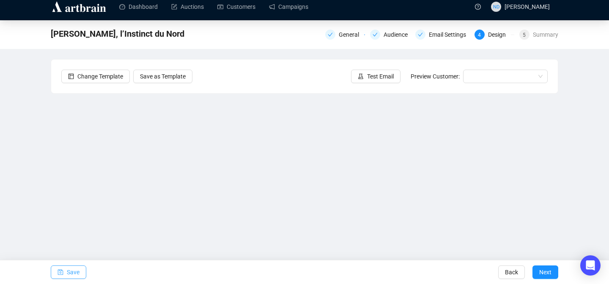
click at [72, 270] on span "Save" at bounding box center [73, 273] width 13 height 24
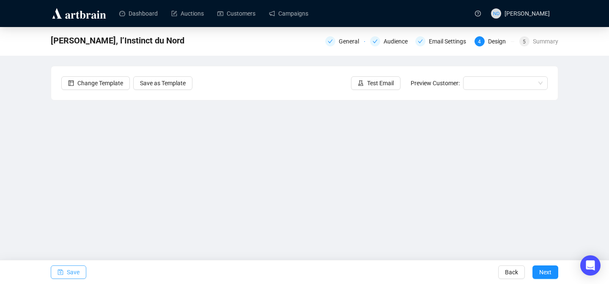
click at [71, 270] on span "Save" at bounding box center [73, 273] width 13 height 24
click at [68, 274] on span "Save" at bounding box center [73, 273] width 13 height 24
click at [76, 272] on span "Save" at bounding box center [73, 273] width 13 height 24
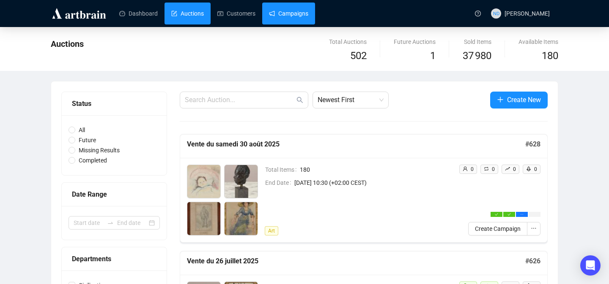
click at [306, 12] on link "Campaigns" at bounding box center [288, 14] width 39 height 22
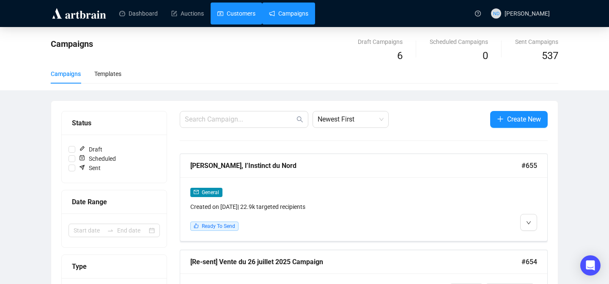
click at [242, 18] on link "Customers" at bounding box center [236, 14] width 38 height 22
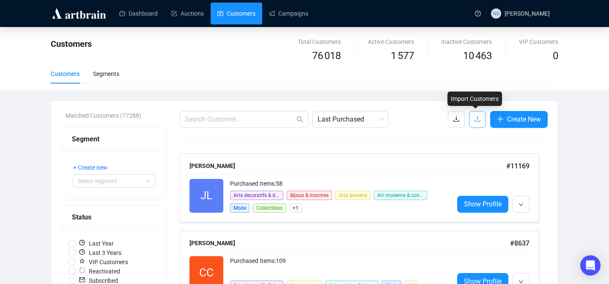
click at [470, 121] on button "button" at bounding box center [477, 119] width 17 height 17
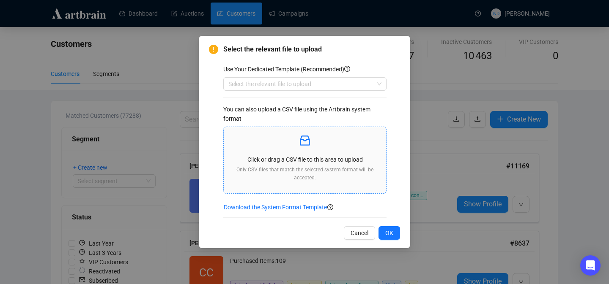
click at [316, 172] on p "Only CSV files that match the selected system format will be accepted." at bounding box center [304, 174] width 149 height 16
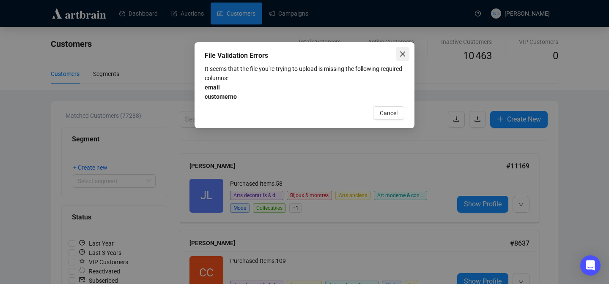
click at [402, 52] on icon "close" at bounding box center [402, 54] width 7 height 7
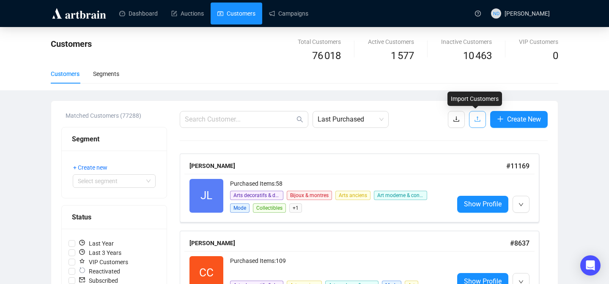
click at [477, 123] on span "button" at bounding box center [477, 119] width 7 height 11
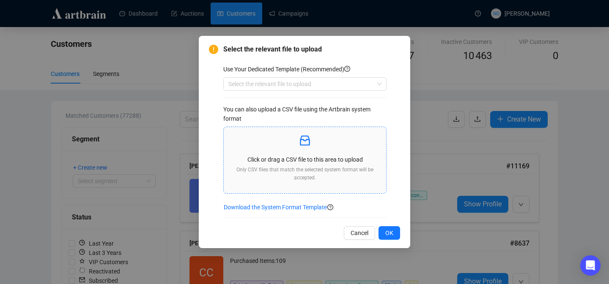
click at [322, 155] on p "Click or drag a CSV file to this area to upload" at bounding box center [304, 159] width 149 height 9
click at [436, 52] on div "Select the relevant file to upload Use Your Dedicated Template (Recommended) Se…" at bounding box center [304, 142] width 609 height 284
click at [361, 238] on button "Cancel" at bounding box center [359, 234] width 31 height 14
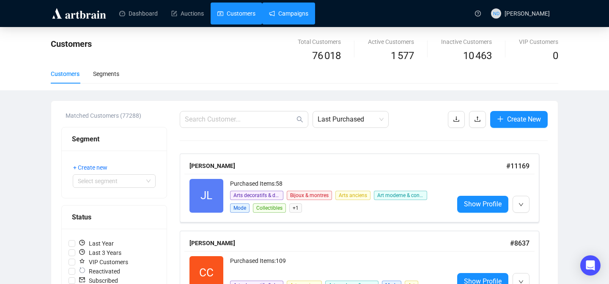
click at [291, 17] on link "Campaigns" at bounding box center [288, 14] width 39 height 22
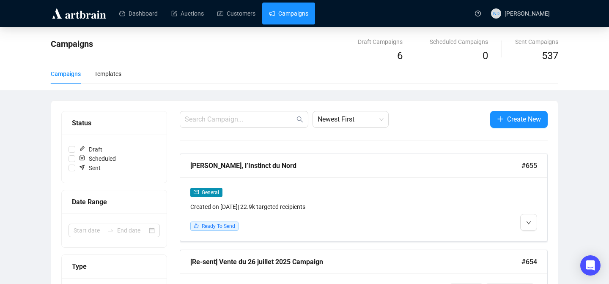
click at [497, 124] on span "button" at bounding box center [500, 119] width 7 height 11
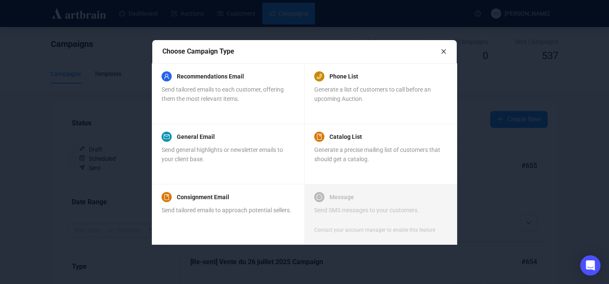
click at [446, 49] on icon "close" at bounding box center [443, 52] width 6 height 6
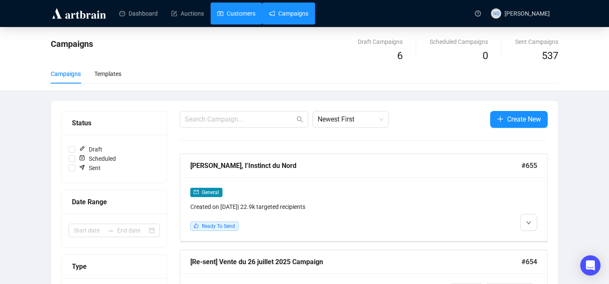
click at [224, 5] on link "Customers" at bounding box center [236, 14] width 38 height 22
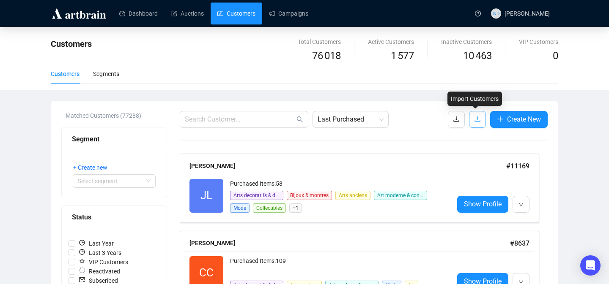
click at [474, 120] on icon "upload" at bounding box center [477, 119] width 7 height 7
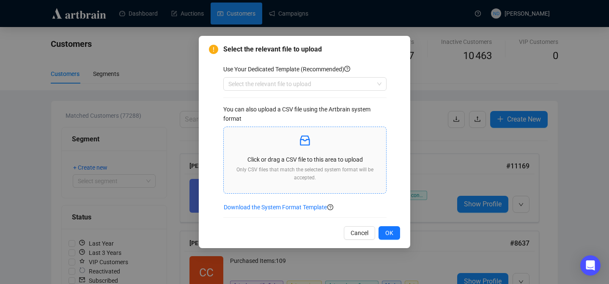
click at [281, 156] on p "Click or drag a CSV file to this area to upload" at bounding box center [304, 159] width 149 height 9
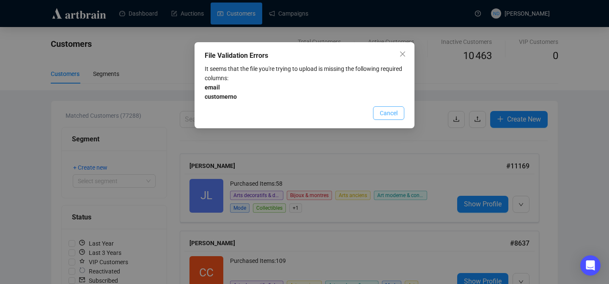
click at [381, 112] on span "Cancel" at bounding box center [389, 113] width 18 height 9
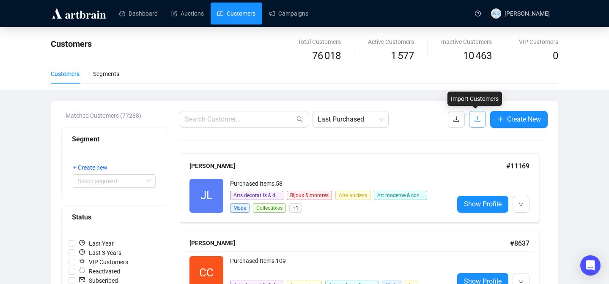
click at [476, 118] on icon "upload" at bounding box center [477, 119] width 7 height 7
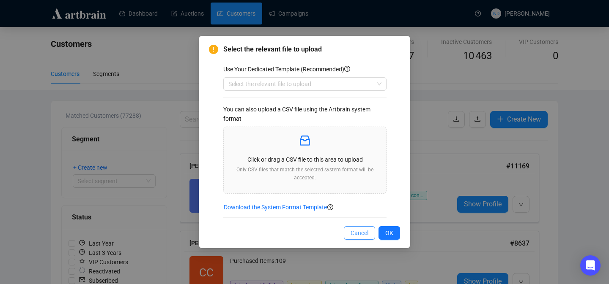
click at [350, 235] on span "Cancel" at bounding box center [359, 233] width 18 height 9
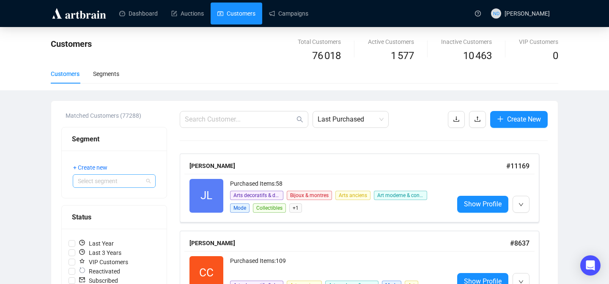
click at [119, 178] on input "search" at bounding box center [110, 181] width 65 height 13
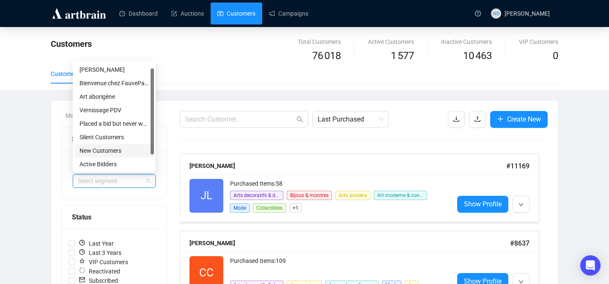
scroll to position [27, 0]
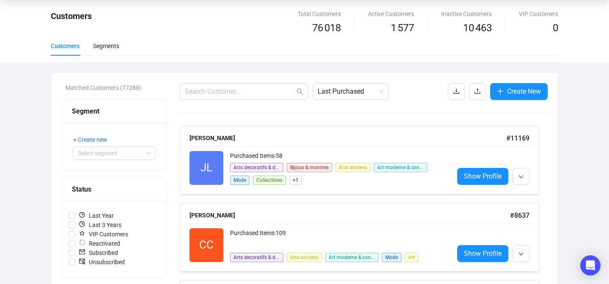
scroll to position [0, 0]
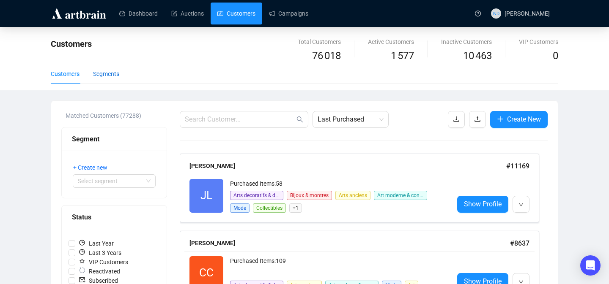
click at [106, 75] on div "Segments" at bounding box center [106, 73] width 26 height 9
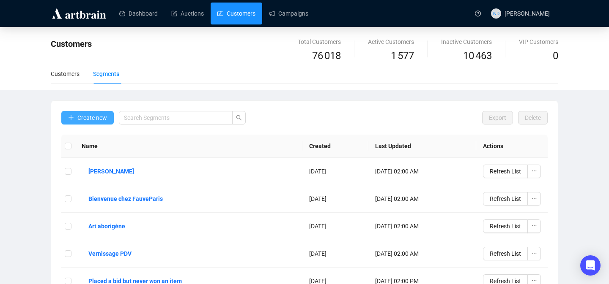
click at [82, 121] on span "Create new" at bounding box center [92, 117] width 30 height 9
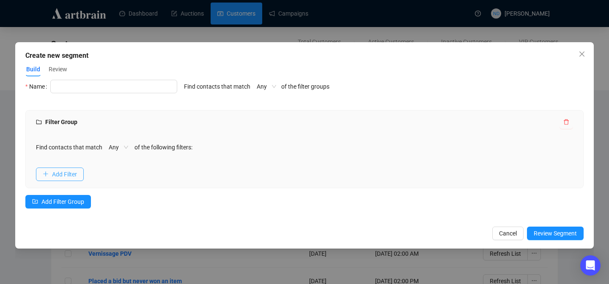
click at [72, 170] on span "Add Filter" at bounding box center [64, 174] width 25 height 9
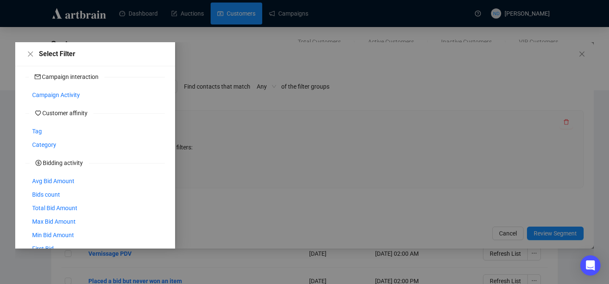
scroll to position [172, 0]
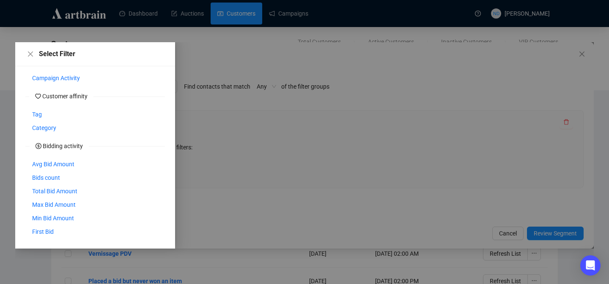
click at [250, 158] on div at bounding box center [304, 145] width 578 height 207
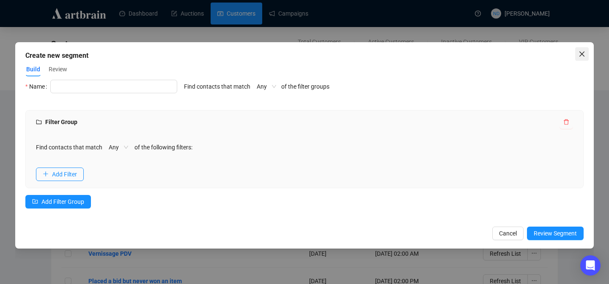
click at [582, 51] on icon "close" at bounding box center [581, 54] width 7 height 7
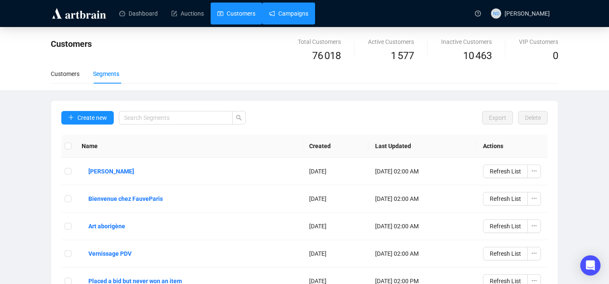
click at [290, 19] on link "Campaigns" at bounding box center [288, 14] width 39 height 22
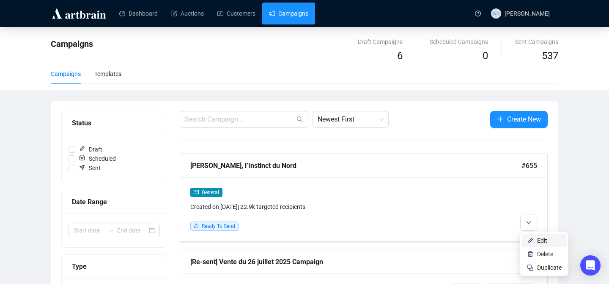
click at [533, 242] on img at bounding box center [530, 241] width 7 height 7
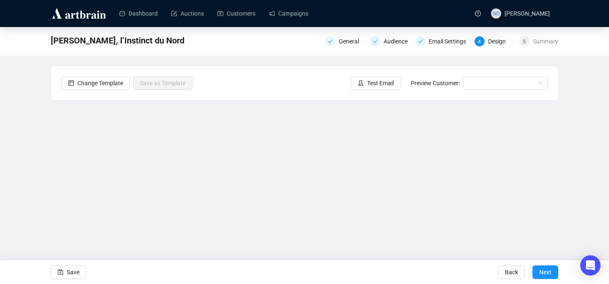
click at [558, 41] on div "Bengt Lindström, l’Instinct du Nord General Audience Email Settings 4 Design 5 …" at bounding box center [304, 41] width 609 height 29
click at [528, 47] on div "Bengt Lindström, l’Instinct du Nord General Audience Email Settings 4 Design 5 …" at bounding box center [304, 40] width 507 height 17
click at [537, 39] on div "Summary" at bounding box center [545, 41] width 25 height 10
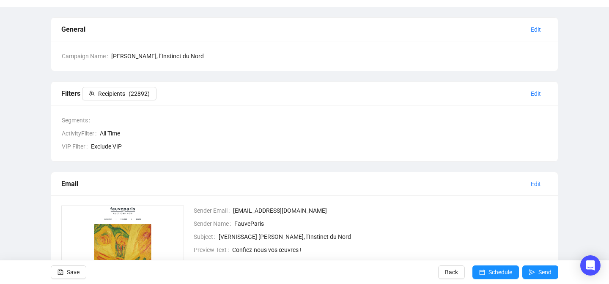
scroll to position [48, 0]
click at [530, 92] on button "Edit" at bounding box center [536, 95] width 24 height 14
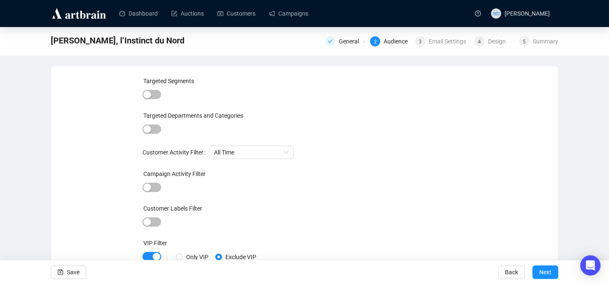
scroll to position [34, 0]
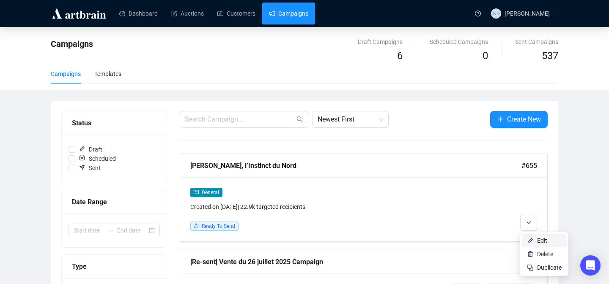
click at [535, 240] on li "Edit" at bounding box center [544, 241] width 45 height 14
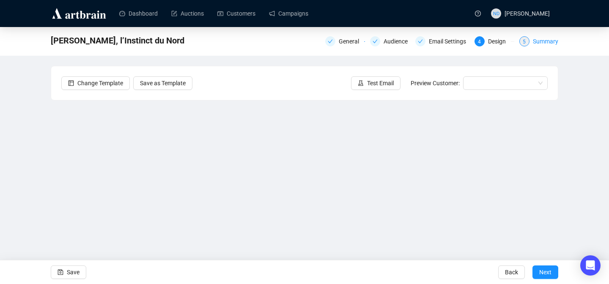
click at [538, 41] on div "Summary" at bounding box center [545, 41] width 25 height 10
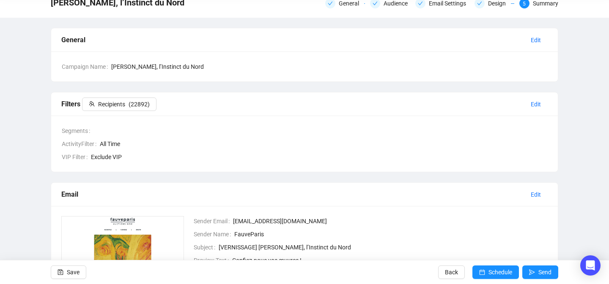
scroll to position [39, 0]
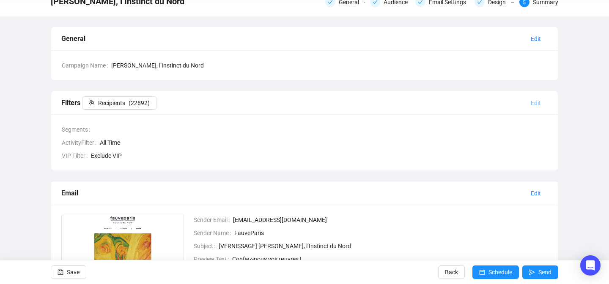
click at [536, 101] on span "Edit" at bounding box center [535, 102] width 10 height 9
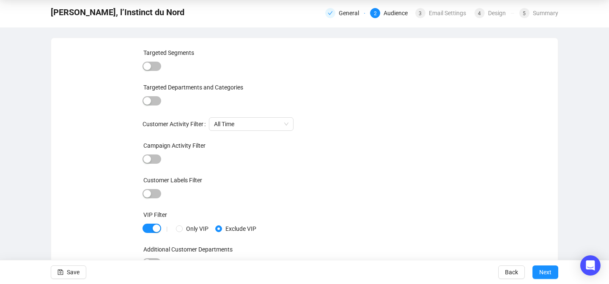
scroll to position [34, 0]
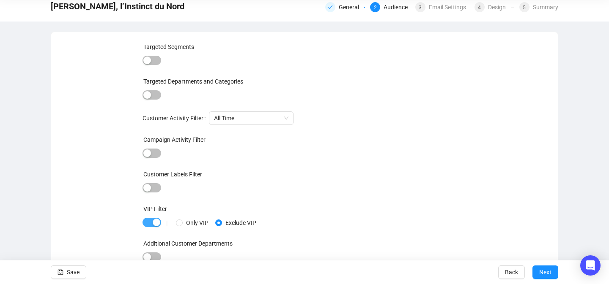
click at [145, 221] on span "button" at bounding box center [151, 222] width 19 height 9
click at [153, 220] on span "button" at bounding box center [151, 222] width 19 height 9
click at [154, 157] on span "button" at bounding box center [151, 153] width 19 height 9
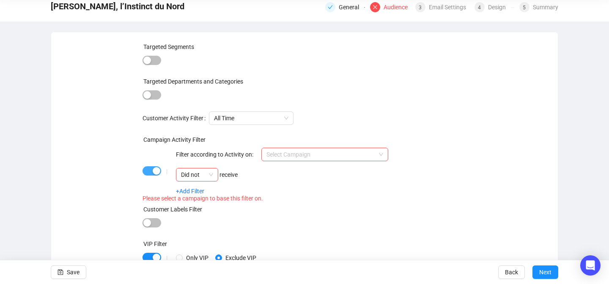
click at [148, 170] on span "button" at bounding box center [151, 171] width 19 height 9
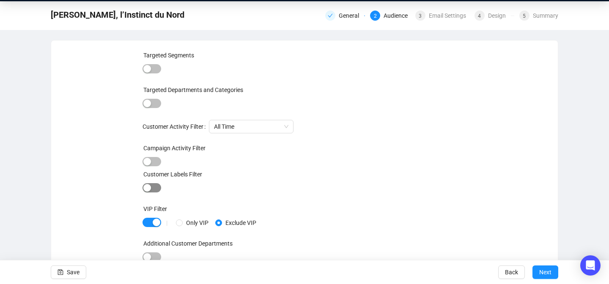
click at [154, 188] on span "button" at bounding box center [151, 187] width 19 height 9
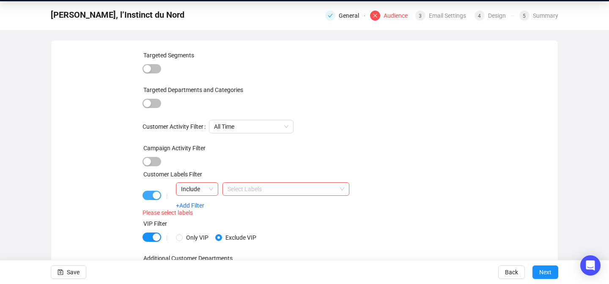
click at [147, 196] on span "button" at bounding box center [151, 195] width 19 height 9
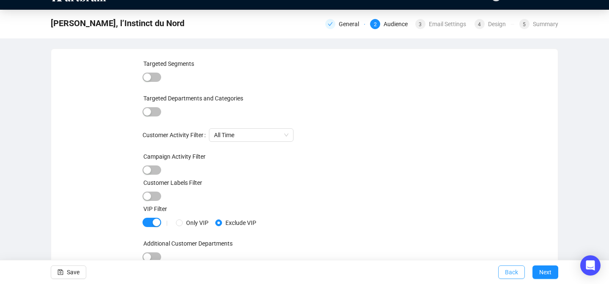
click at [506, 270] on span "Back" at bounding box center [511, 273] width 13 height 24
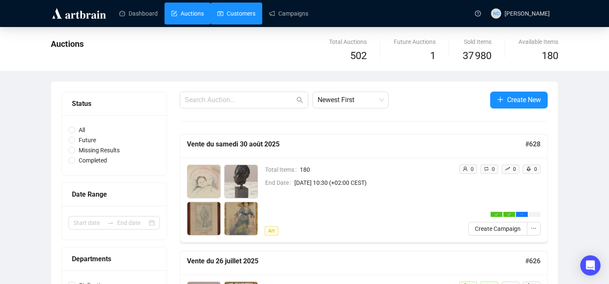
click at [240, 13] on link "Customers" at bounding box center [236, 14] width 38 height 22
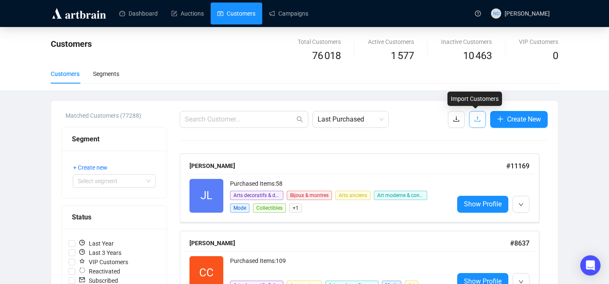
click at [475, 120] on icon "upload" at bounding box center [476, 119] width 5 height 5
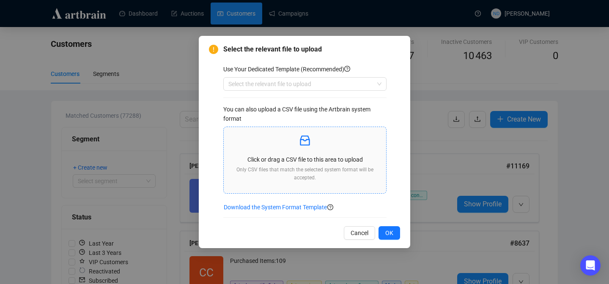
click at [295, 156] on p "Click or drag a CSV file to this area to upload" at bounding box center [304, 159] width 149 height 9
click at [300, 143] on icon "inbox" at bounding box center [305, 141] width 10 height 10
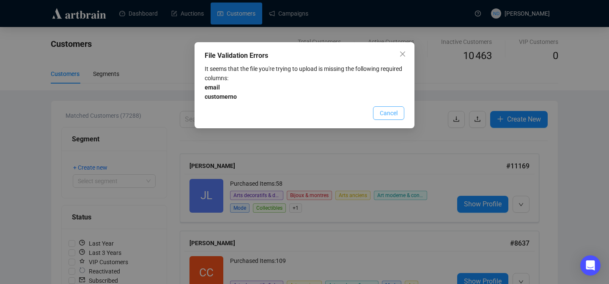
click at [387, 110] on span "Cancel" at bounding box center [389, 113] width 18 height 9
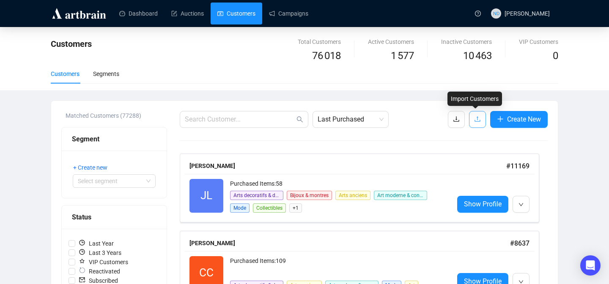
click at [474, 121] on icon "upload" at bounding box center [477, 119] width 7 height 7
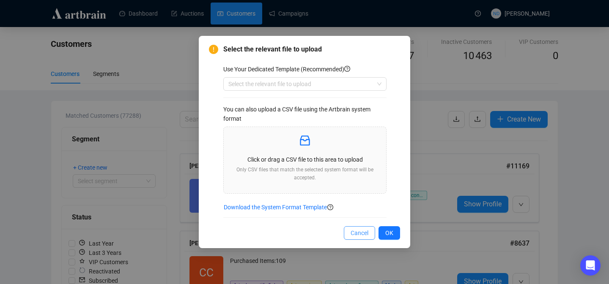
click at [352, 235] on span "Cancel" at bounding box center [359, 233] width 18 height 9
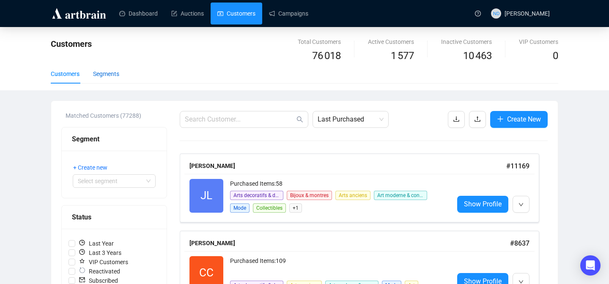
click at [107, 73] on div "Segments" at bounding box center [106, 73] width 26 height 9
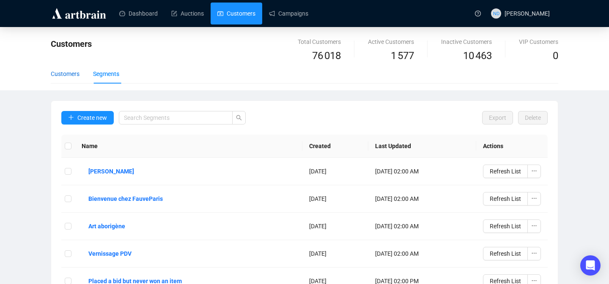
click at [69, 71] on div "Customers" at bounding box center [65, 73] width 29 height 9
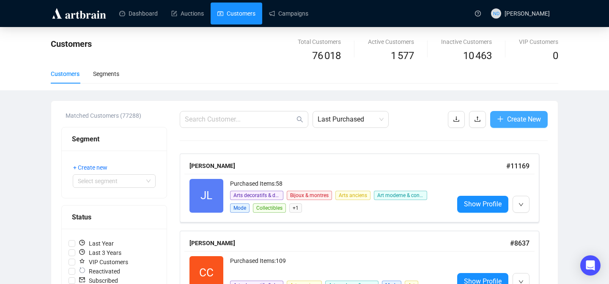
click at [513, 111] on button "Create New" at bounding box center [518, 119] width 57 height 17
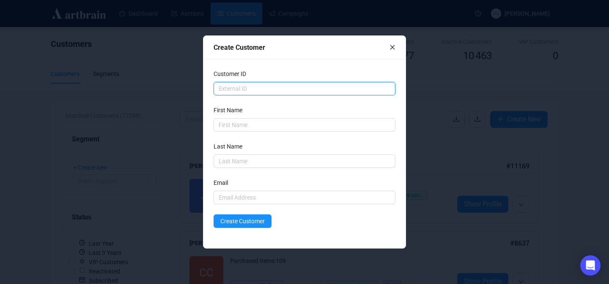
click at [285, 94] on input "text" at bounding box center [304, 89] width 182 height 14
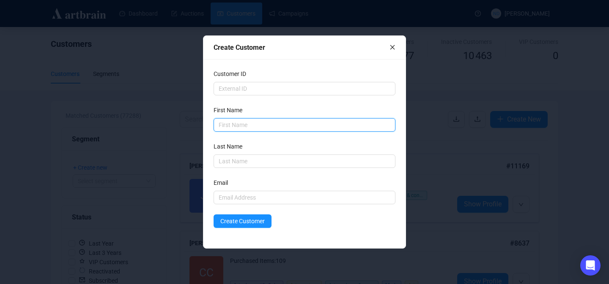
click at [285, 127] on input "text" at bounding box center [304, 125] width 182 height 14
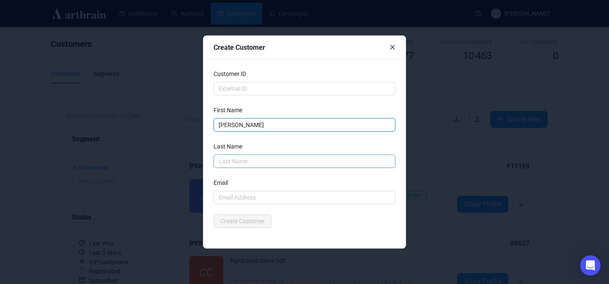
type input "[PERSON_NAME]"
click at [257, 162] on input "text" at bounding box center [304, 162] width 182 height 14
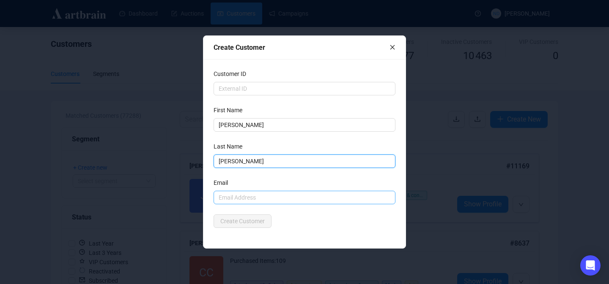
type input "[PERSON_NAME]"
click at [227, 194] on input "text" at bounding box center [304, 198] width 182 height 14
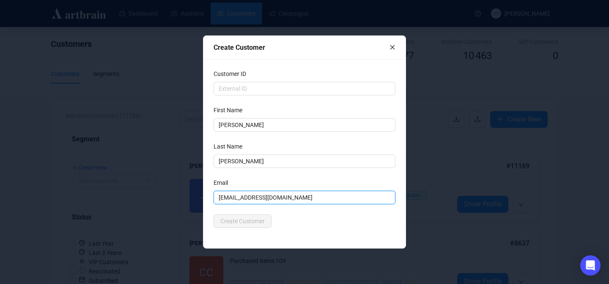
type input "[EMAIL_ADDRESS][DOMAIN_NAME]"
click at [312, 232] on div "Customer ID First Name [PERSON_NAME] Last Name [PERSON_NAME] Email [EMAIL_ADDRE…" at bounding box center [304, 153] width 202 height 189
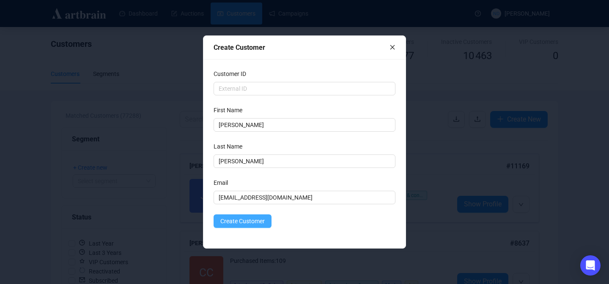
click at [262, 222] on span "Create Customer" at bounding box center [242, 221] width 44 height 9
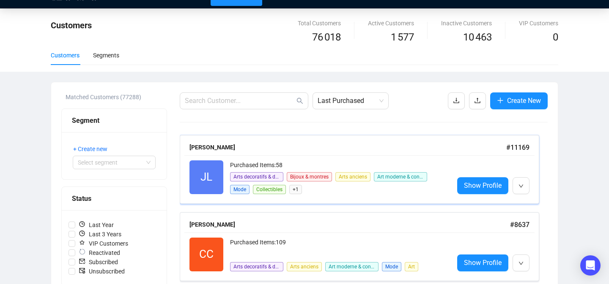
scroll to position [19, 0]
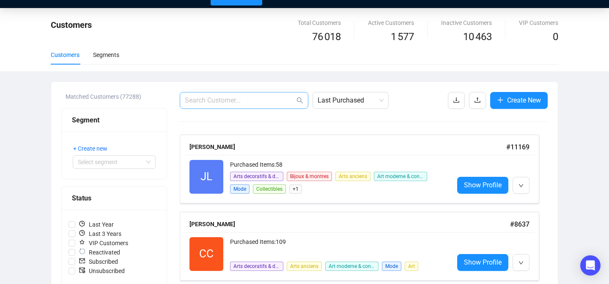
click at [229, 94] on span at bounding box center [244, 100] width 129 height 17
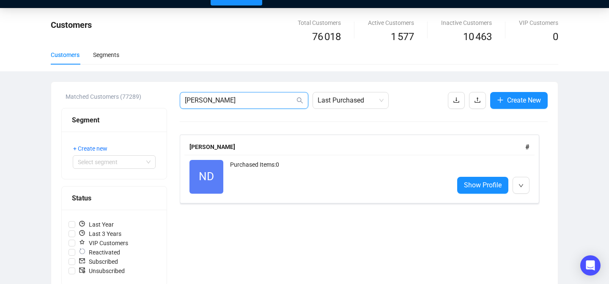
drag, startPoint x: 276, startPoint y: 98, endPoint x: 190, endPoint y: 102, distance: 86.3
click at [190, 102] on input "[PERSON_NAME]" at bounding box center [240, 101] width 110 height 10
type input "n"
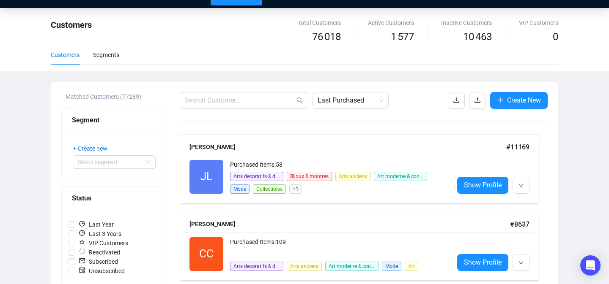
click at [219, 64] on div "Customers Segments" at bounding box center [304, 58] width 507 height 26
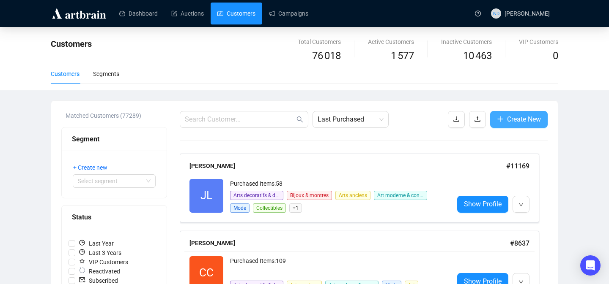
click at [502, 121] on button "Create New" at bounding box center [518, 119] width 57 height 17
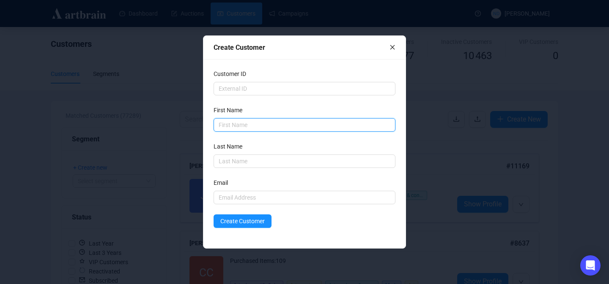
click at [231, 129] on input "text" at bounding box center [304, 125] width 182 height 14
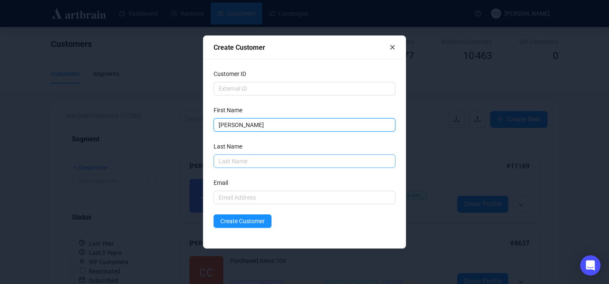
type input "[PERSON_NAME]"
click at [223, 160] on input "text" at bounding box center [304, 162] width 182 height 14
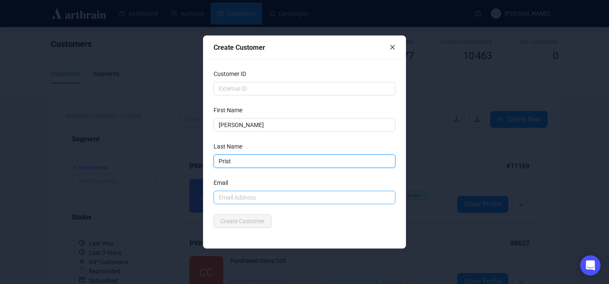
type input "Prist"
click at [236, 197] on input "text" at bounding box center [304, 198] width 182 height 14
paste input "[EMAIL_ADDRESS][DOMAIN_NAME]"
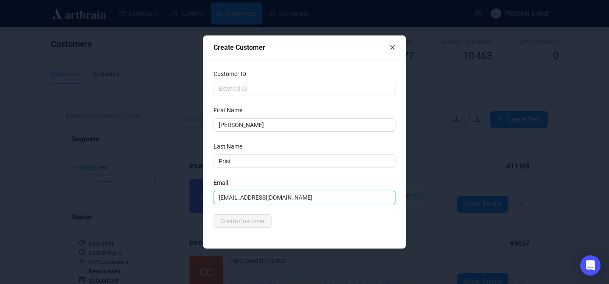
type input "[EMAIL_ADDRESS][DOMAIN_NAME]"
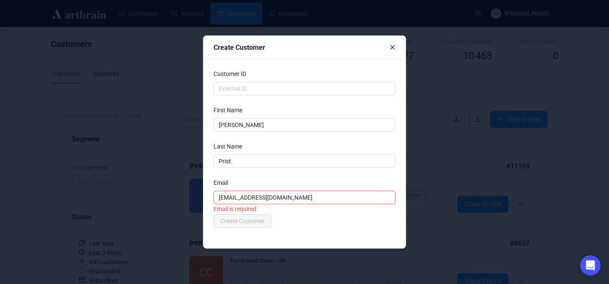
click at [299, 212] on form "Customer ID First Name [PERSON_NAME] Name Prist Email [EMAIL_ADDRESS][DOMAIN_NA…" at bounding box center [304, 148] width 182 height 159
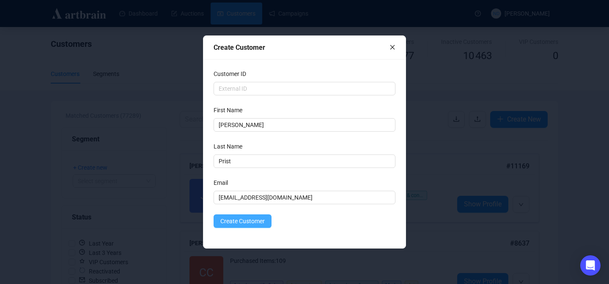
click at [263, 223] on span "Create Customer" at bounding box center [242, 221] width 44 height 9
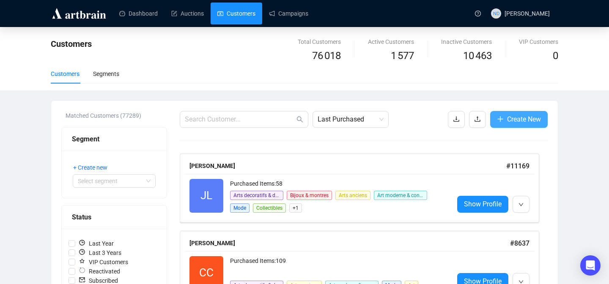
click at [510, 120] on span "Create New" at bounding box center [524, 119] width 34 height 11
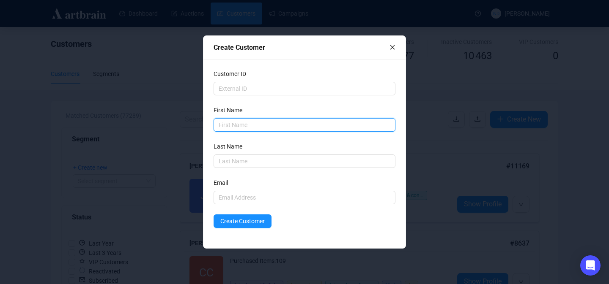
click at [234, 122] on input "text" at bounding box center [304, 125] width 182 height 14
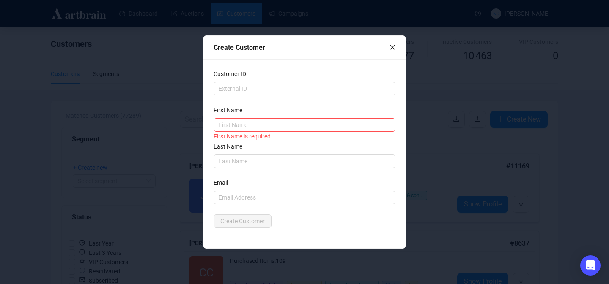
click at [392, 46] on icon "close" at bounding box center [392, 47] width 6 height 6
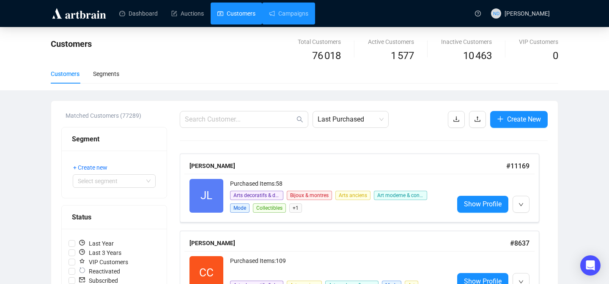
click at [280, 24] on div "Dashboard Auctions Customers Campaigns" at bounding box center [290, 13] width 360 height 27
click at [289, 19] on link "Campaigns" at bounding box center [288, 14] width 39 height 22
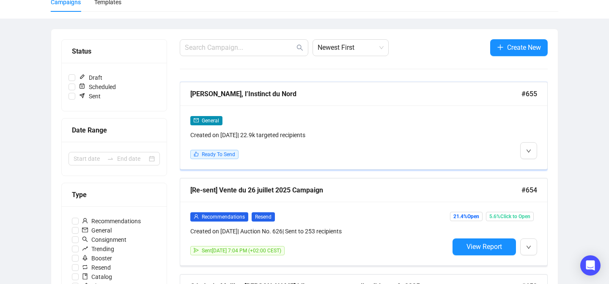
scroll to position [81, 0]
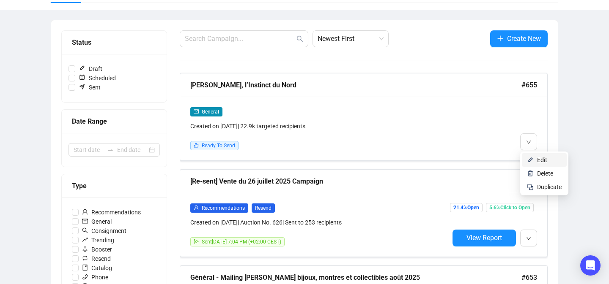
click at [530, 163] on img at bounding box center [530, 160] width 7 height 7
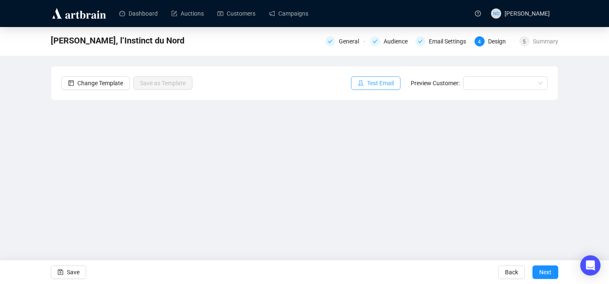
click at [380, 89] on button "Test Email" at bounding box center [375, 84] width 49 height 14
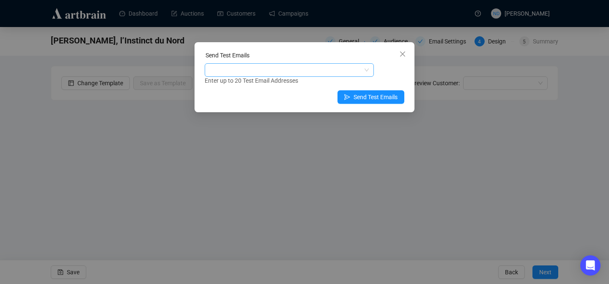
click at [325, 69] on div at bounding box center [284, 70] width 157 height 12
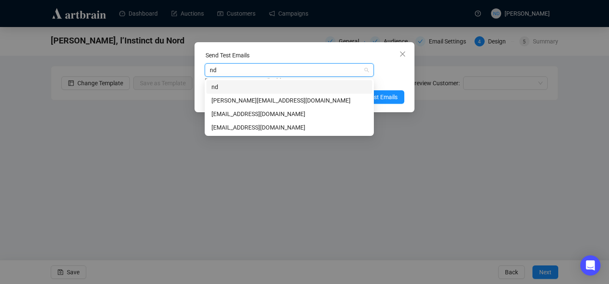
type input "nda"
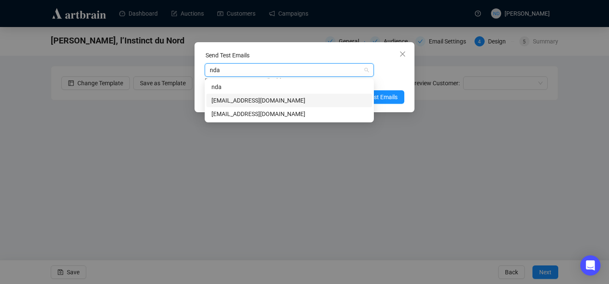
click at [283, 101] on div "ndarcel@fauveparis.com" at bounding box center [289, 100] width 156 height 9
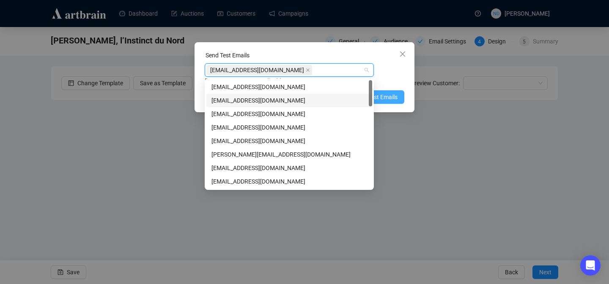
click at [391, 93] on span "Send Test Emails" at bounding box center [375, 97] width 44 height 9
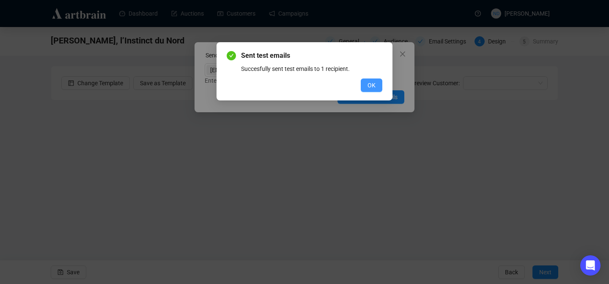
click at [375, 85] on span "OK" at bounding box center [371, 85] width 8 height 9
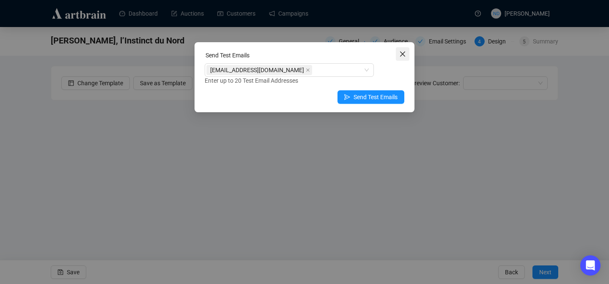
click at [404, 55] on icon "close" at bounding box center [402, 54] width 7 height 7
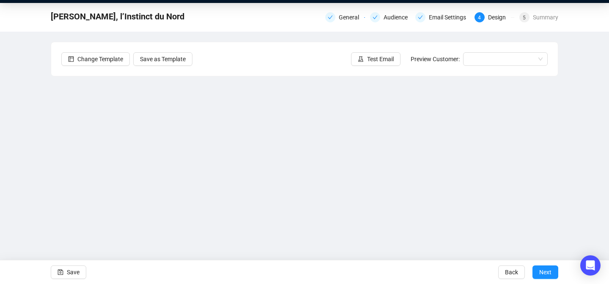
scroll to position [30, 0]
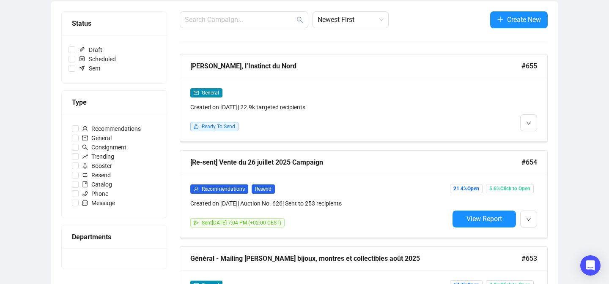
scroll to position [124, 0]
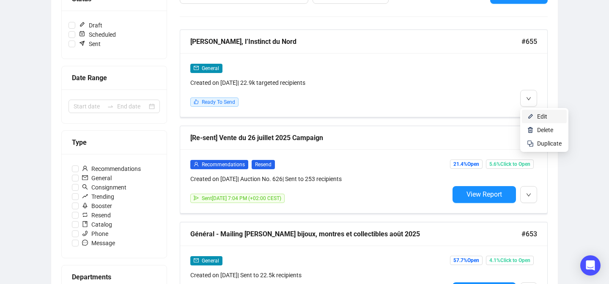
click at [530, 117] on img at bounding box center [530, 116] width 7 height 7
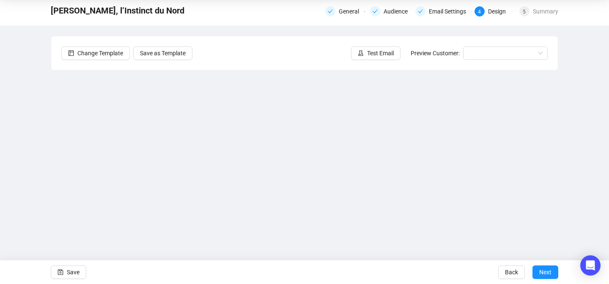
scroll to position [29, 0]
click at [360, 60] on button "Test Email" at bounding box center [375, 55] width 49 height 14
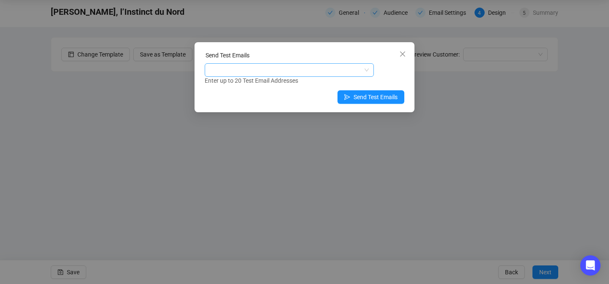
click at [340, 65] on div at bounding box center [284, 70] width 157 height 12
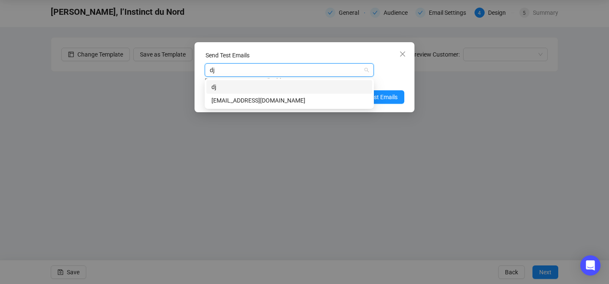
type input "djo"
click at [305, 98] on div "djoannides@fauveparis.com" at bounding box center [289, 100] width 156 height 9
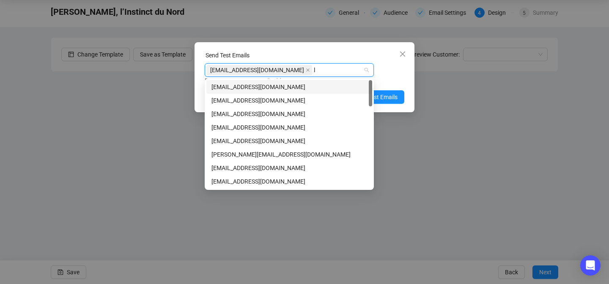
type input "le"
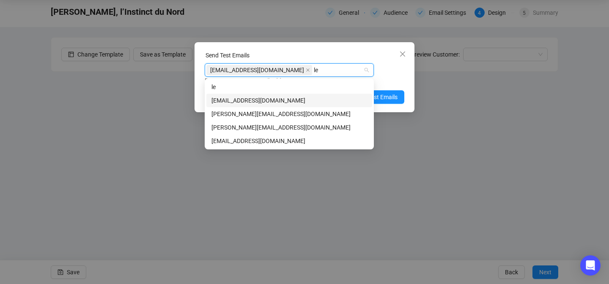
click at [278, 104] on div "leriveron@fauveparis.com" at bounding box center [289, 100] width 156 height 9
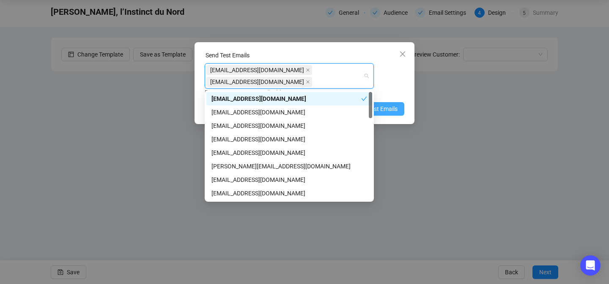
click at [394, 111] on span "Send Test Emails" at bounding box center [375, 108] width 44 height 9
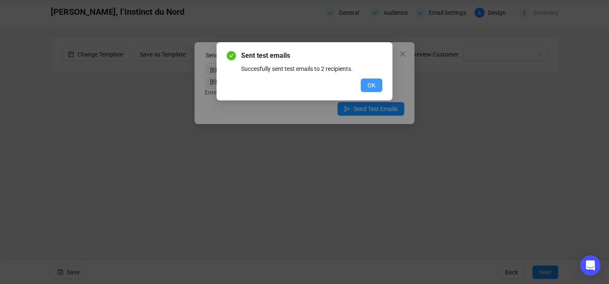
click at [374, 85] on span "OK" at bounding box center [371, 85] width 8 height 9
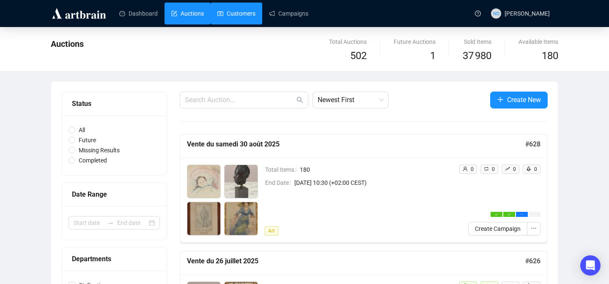
click at [230, 18] on link "Customers" at bounding box center [236, 14] width 38 height 22
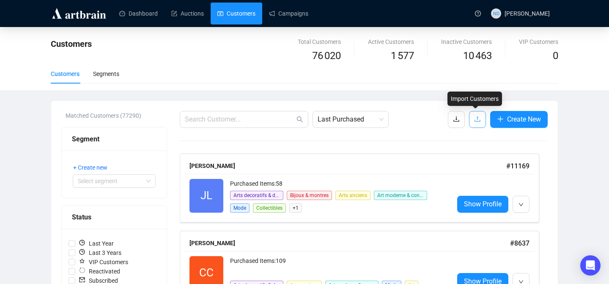
click at [470, 118] on button "button" at bounding box center [477, 119] width 17 height 17
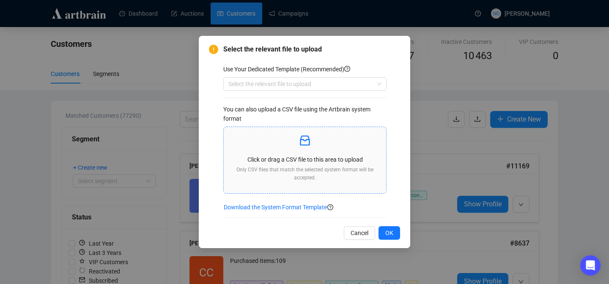
click at [305, 147] on icon "inbox" at bounding box center [305, 141] width 14 height 14
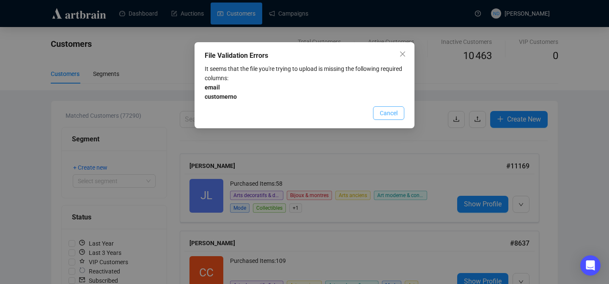
click at [383, 115] on span "Cancel" at bounding box center [389, 113] width 18 height 9
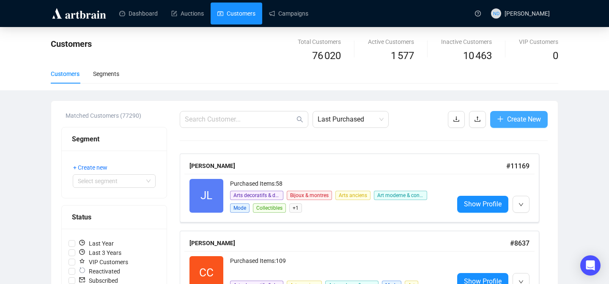
click at [509, 121] on span "Create New" at bounding box center [524, 119] width 34 height 11
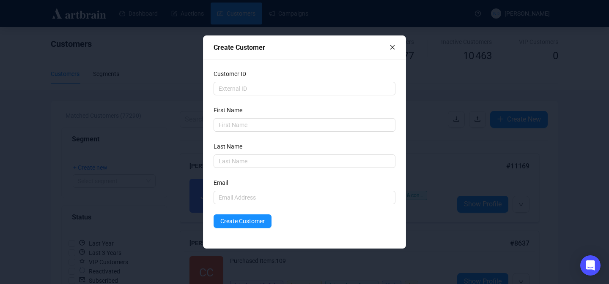
click at [393, 45] on icon "close" at bounding box center [392, 47] width 6 height 6
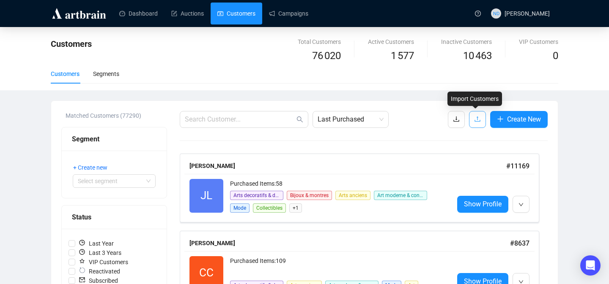
click at [474, 118] on icon "upload" at bounding box center [477, 119] width 7 height 7
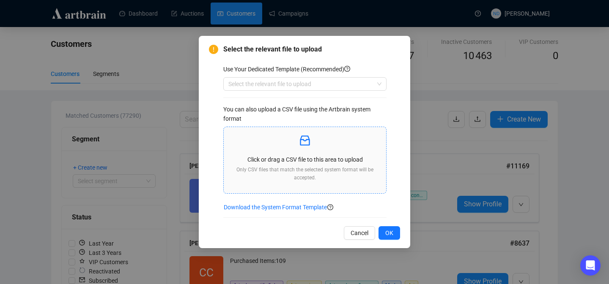
click at [307, 139] on icon "inbox" at bounding box center [305, 141] width 14 height 14
click at [299, 151] on div "Click or drag a CSV file to this area to upload Only CSV files that match the s…" at bounding box center [304, 160] width 149 height 53
click at [301, 146] on icon "inbox" at bounding box center [305, 141] width 14 height 14
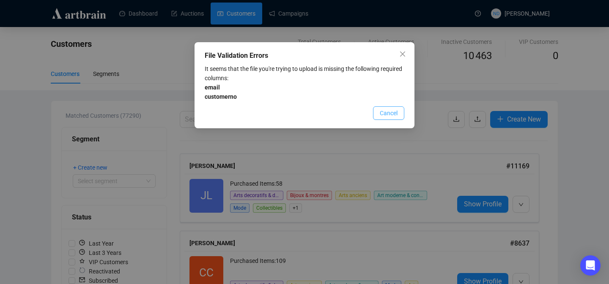
click at [377, 112] on button "Cancel" at bounding box center [388, 114] width 31 height 14
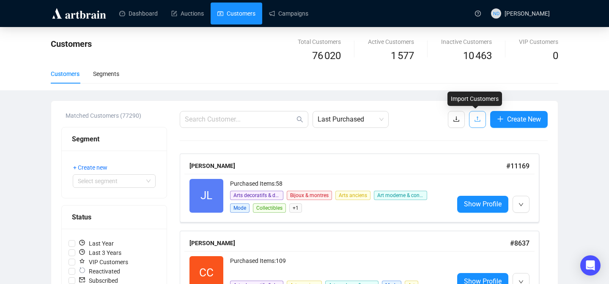
click at [479, 119] on button "button" at bounding box center [477, 119] width 17 height 17
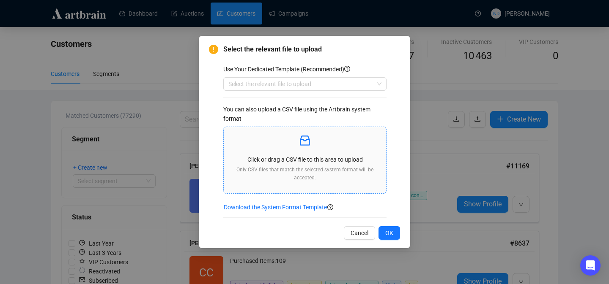
click at [301, 143] on icon "inbox" at bounding box center [305, 141] width 10 height 10
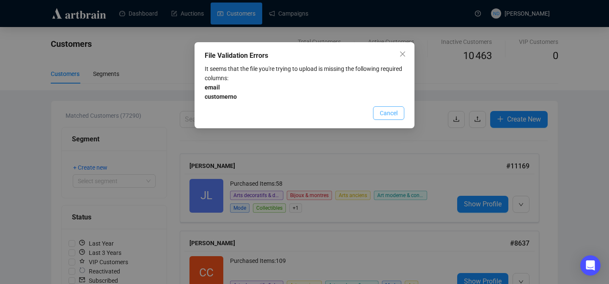
click at [380, 111] on span "Cancel" at bounding box center [389, 113] width 18 height 9
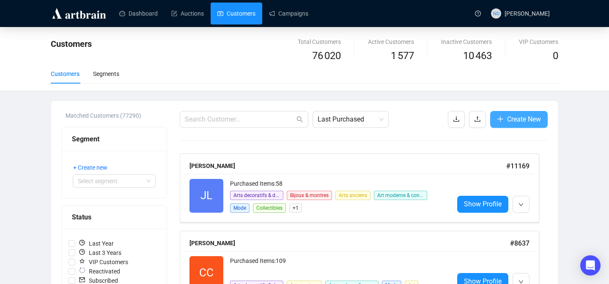
click at [522, 122] on span "Create New" at bounding box center [524, 119] width 34 height 11
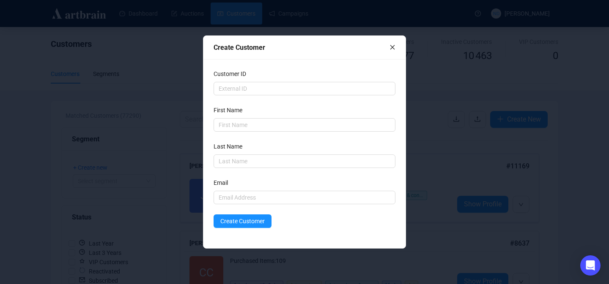
click at [393, 46] on icon "close" at bounding box center [392, 47] width 6 height 6
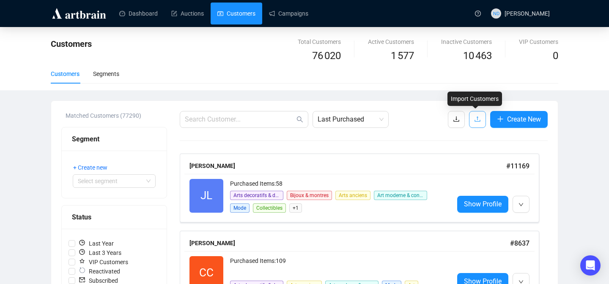
click at [471, 118] on button "button" at bounding box center [477, 119] width 17 height 17
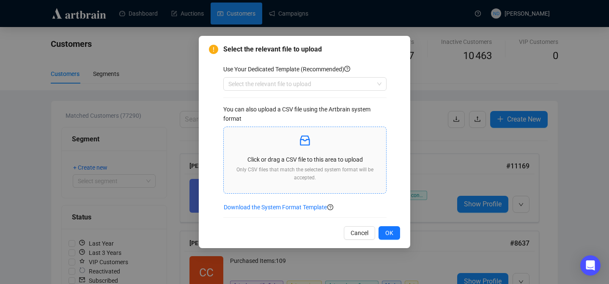
click at [312, 145] on p at bounding box center [304, 141] width 149 height 14
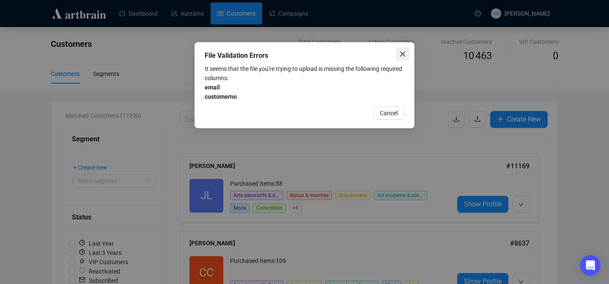
click at [399, 55] on icon "close" at bounding box center [402, 54] width 7 height 7
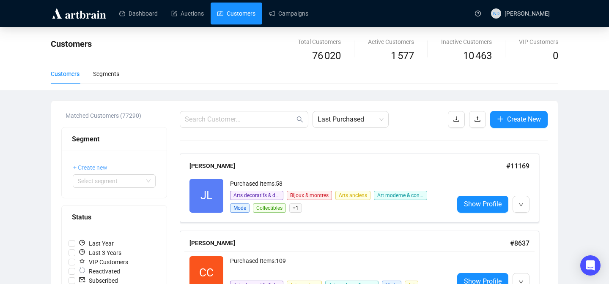
click at [84, 166] on span "+ Create new" at bounding box center [90, 167] width 34 height 9
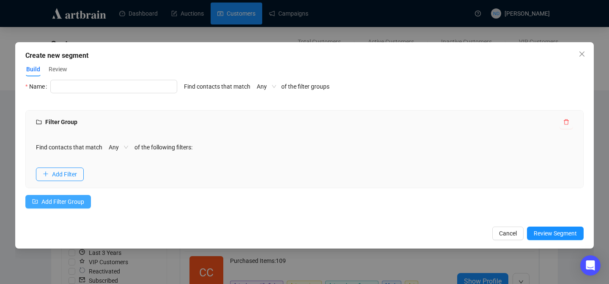
click at [68, 203] on span "Add Filter Group" at bounding box center [62, 201] width 43 height 9
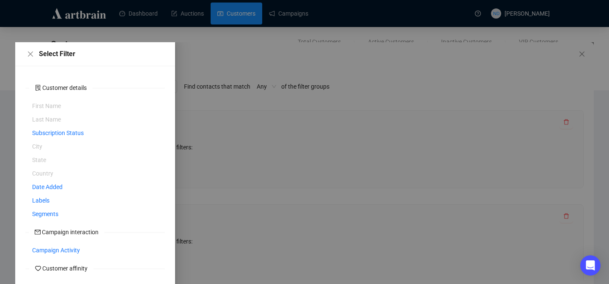
click at [214, 115] on div at bounding box center [304, 174] width 578 height 265
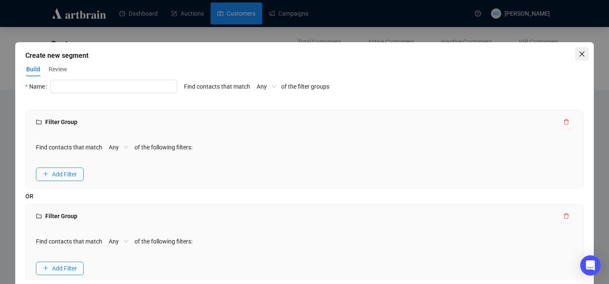
click at [582, 53] on icon "close" at bounding box center [581, 54] width 7 height 7
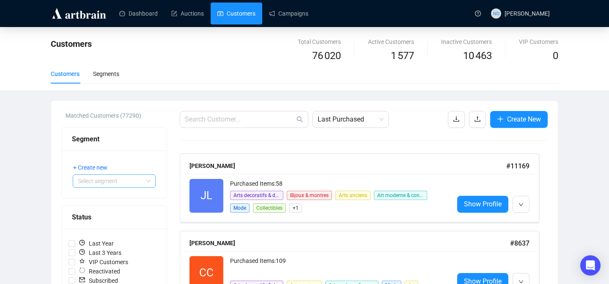
click at [95, 180] on input "search" at bounding box center [110, 181] width 65 height 13
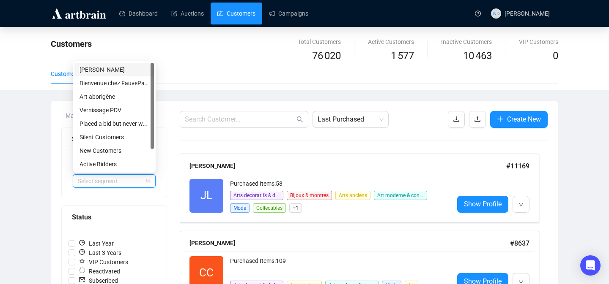
click at [95, 180] on input "search" at bounding box center [110, 181] width 65 height 13
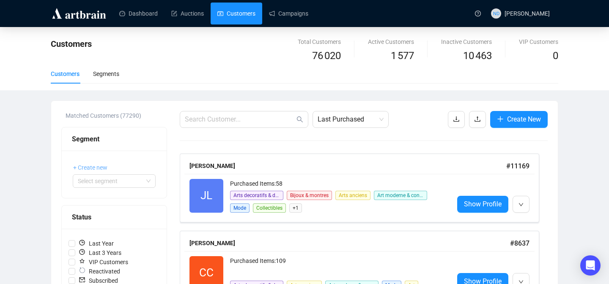
click at [81, 165] on span "+ Create new" at bounding box center [90, 167] width 34 height 9
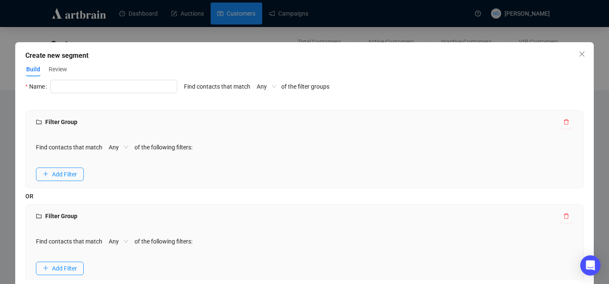
scroll to position [32, 0]
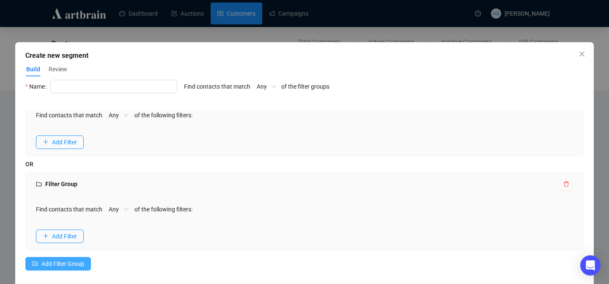
click at [71, 264] on span "Add Filter Group" at bounding box center [62, 264] width 43 height 9
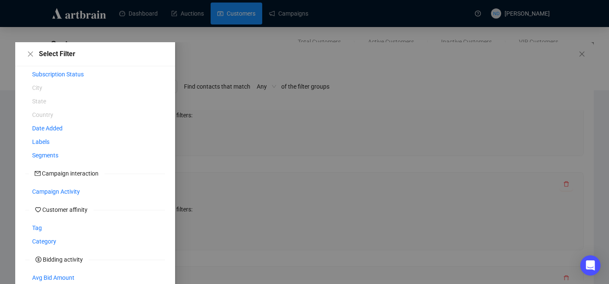
scroll to position [113, 0]
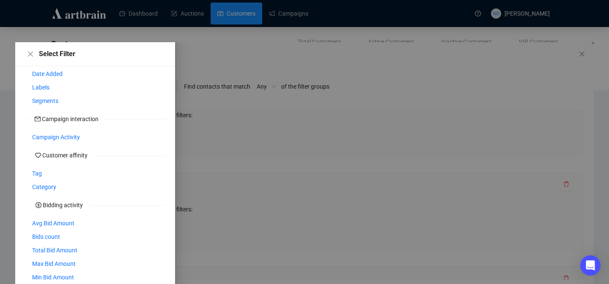
click at [233, 197] on div at bounding box center [304, 174] width 578 height 265
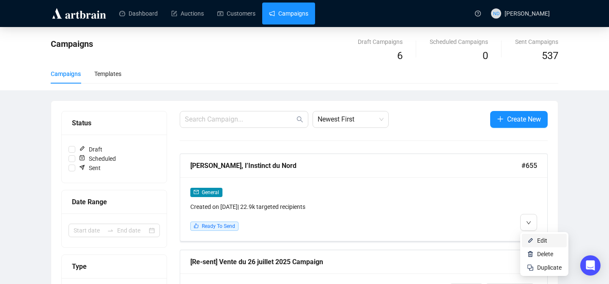
click at [530, 235] on li "Edit" at bounding box center [544, 241] width 45 height 14
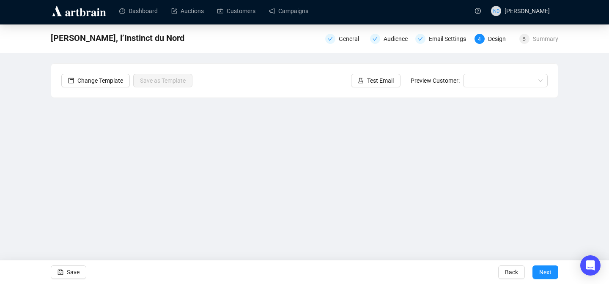
scroll to position [1, 0]
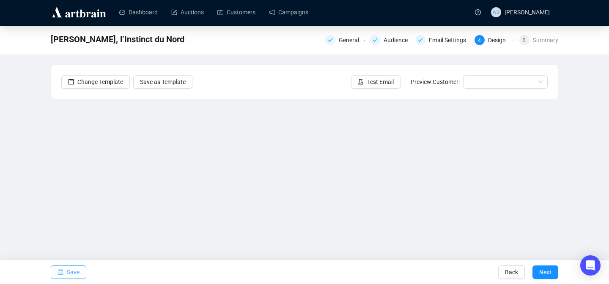
click at [63, 271] on icon "save" at bounding box center [60, 272] width 5 height 5
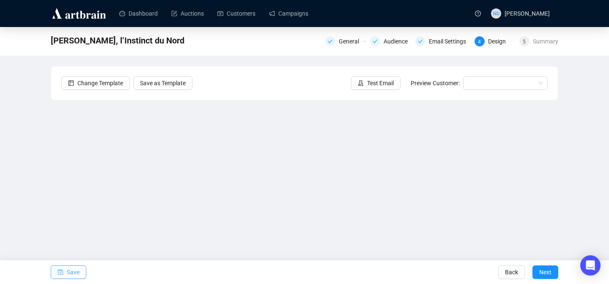
click at [62, 277] on span "button" at bounding box center [60, 273] width 6 height 24
click at [308, 13] on link "Campaigns" at bounding box center [288, 14] width 39 height 22
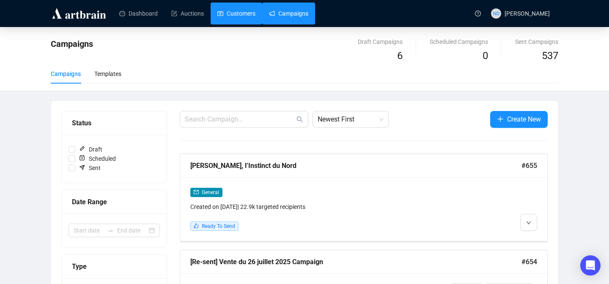
click at [237, 19] on link "Customers" at bounding box center [236, 14] width 38 height 22
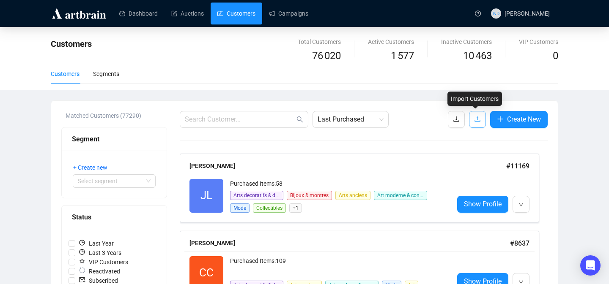
click at [477, 123] on span "button" at bounding box center [477, 119] width 7 height 11
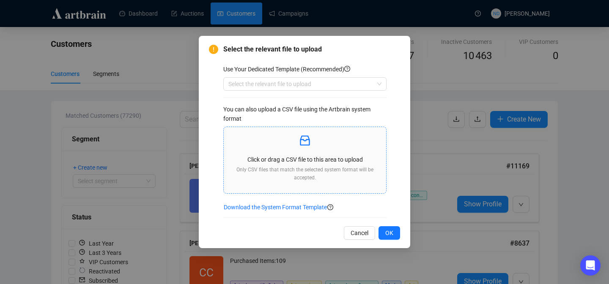
click at [301, 163] on p "Click or drag a CSV file to this area to upload" at bounding box center [304, 159] width 149 height 9
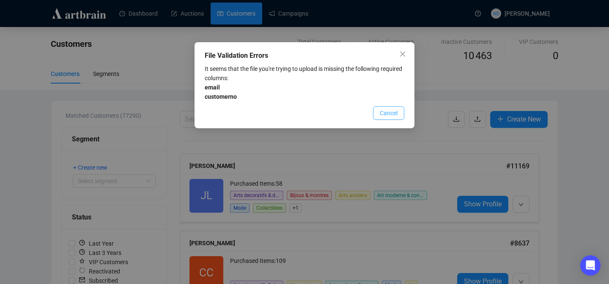
click at [390, 109] on span "Cancel" at bounding box center [389, 113] width 18 height 9
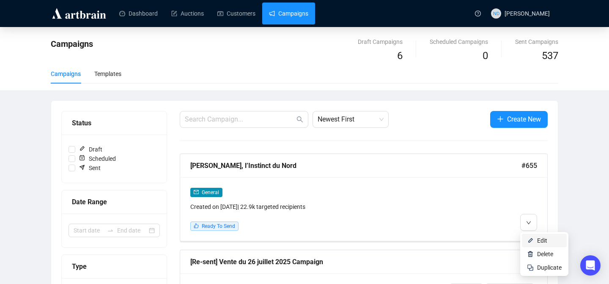
click at [534, 239] on li "Edit" at bounding box center [544, 241] width 45 height 14
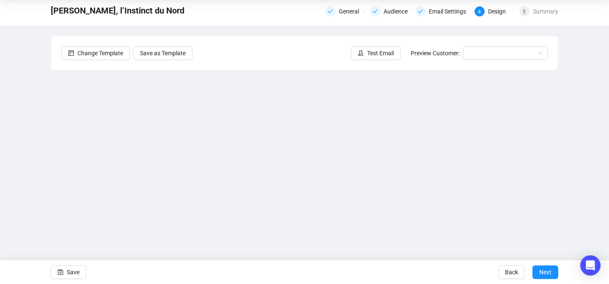
scroll to position [30, 0]
click at [383, 59] on button "Test Email" at bounding box center [375, 54] width 49 height 14
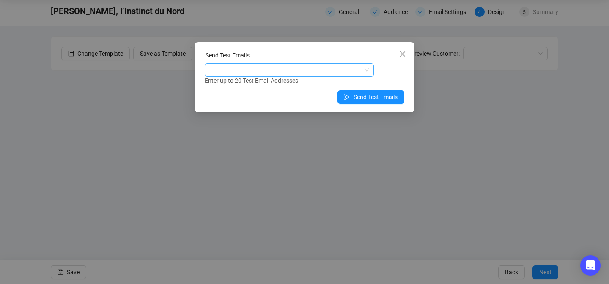
click at [305, 64] on div at bounding box center [289, 70] width 169 height 14
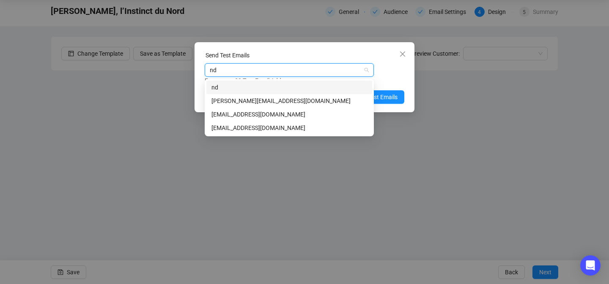
type input "nda"
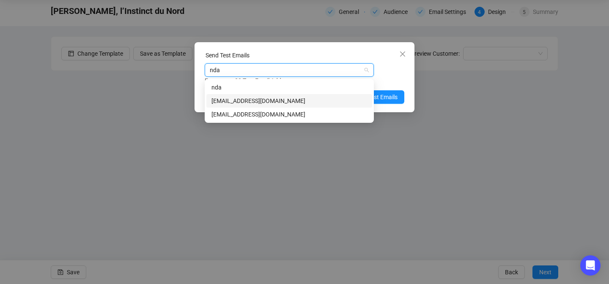
click at [249, 96] on div "ndarcel@fauveparis.com" at bounding box center [289, 101] width 166 height 14
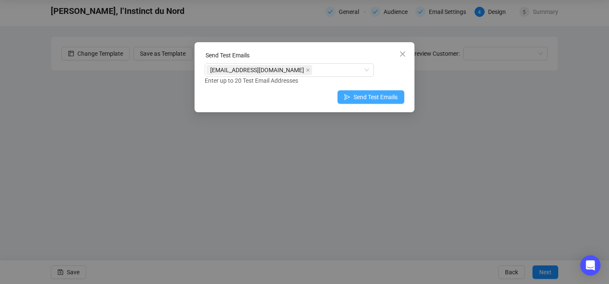
click at [381, 96] on span "Send Test Emails" at bounding box center [375, 97] width 44 height 9
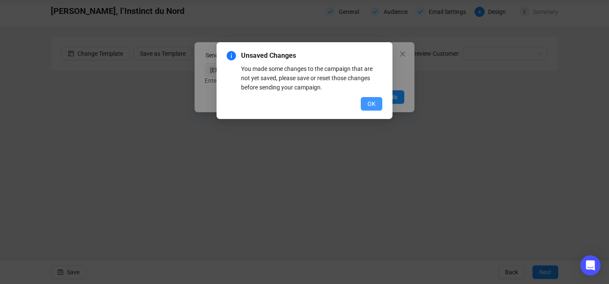
click at [361, 104] on button "OK" at bounding box center [372, 104] width 22 height 14
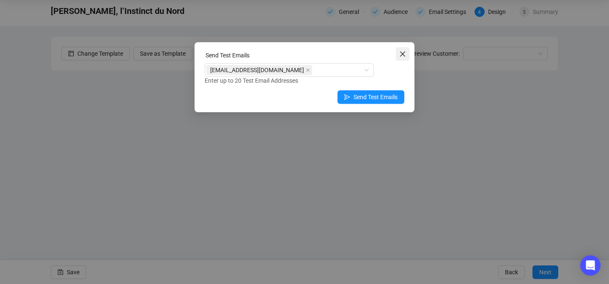
click at [399, 54] on icon "close" at bounding box center [402, 54] width 7 height 7
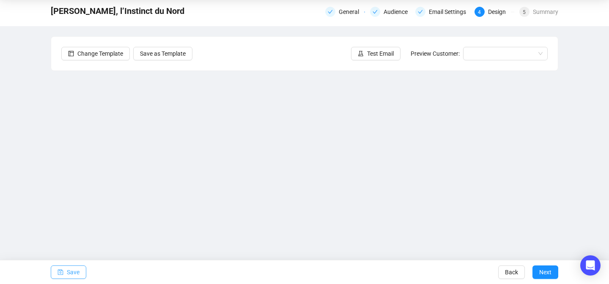
click at [73, 271] on span "Save" at bounding box center [73, 273] width 13 height 24
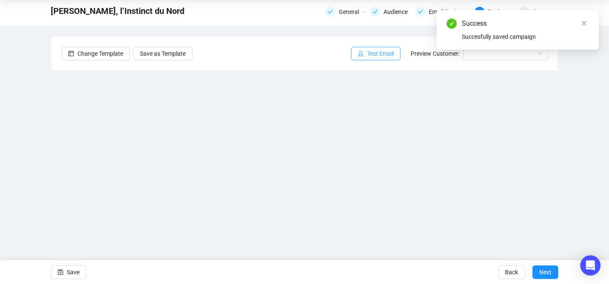
click at [353, 57] on button "Test Email" at bounding box center [375, 54] width 49 height 14
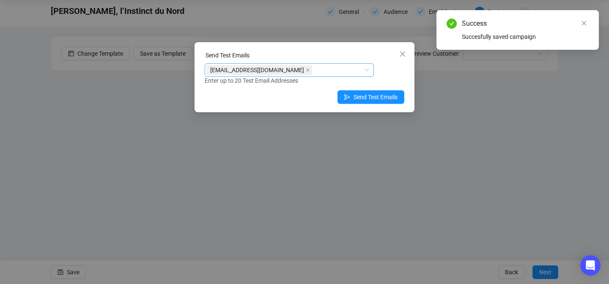
click at [325, 69] on div "ndarcel@fauveparis.com" at bounding box center [284, 70] width 157 height 12
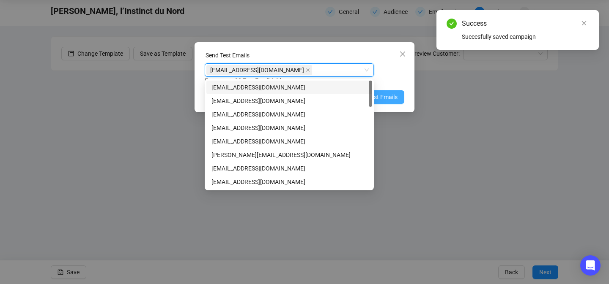
click at [399, 100] on button "Send Test Emails" at bounding box center [370, 97] width 67 height 14
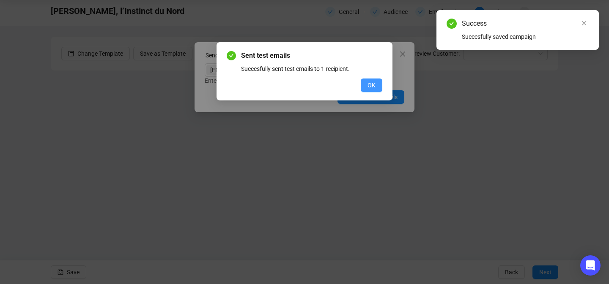
click at [368, 86] on span "OK" at bounding box center [371, 85] width 8 height 9
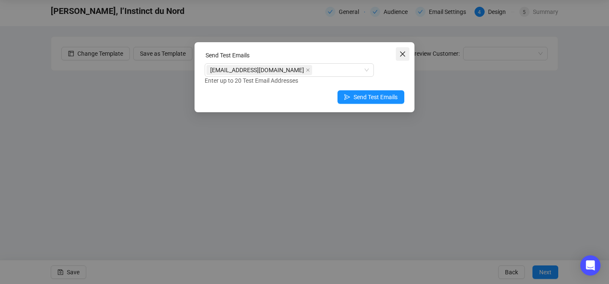
click at [403, 52] on icon "close" at bounding box center [402, 54] width 7 height 7
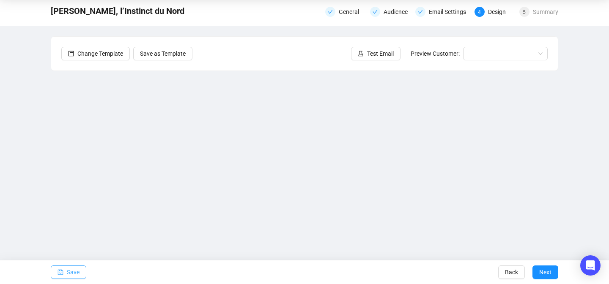
click at [74, 273] on span "Save" at bounding box center [73, 273] width 13 height 24
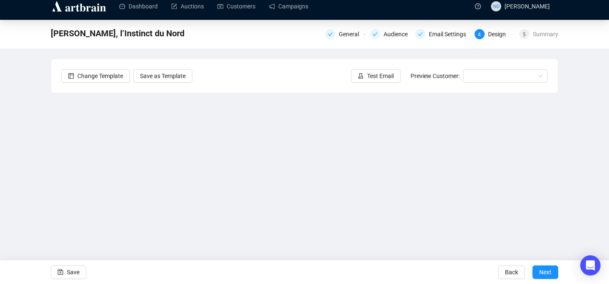
scroll to position [4, 0]
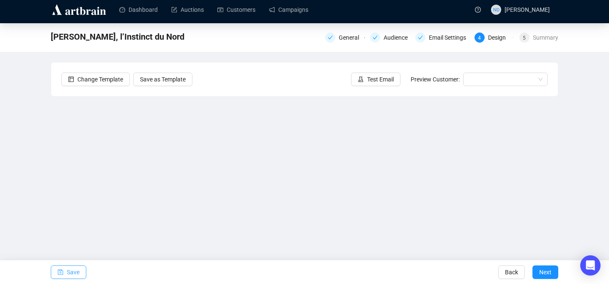
click at [82, 271] on button "Save" at bounding box center [69, 273] width 36 height 14
click at [68, 271] on span "Save" at bounding box center [73, 273] width 13 height 24
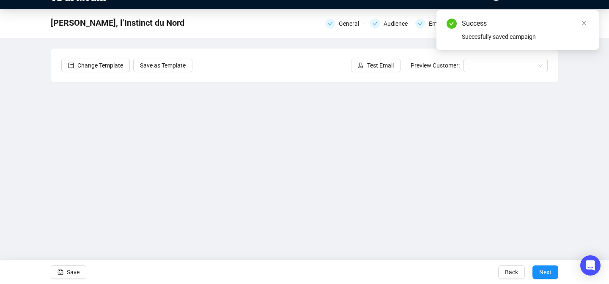
scroll to position [17, 0]
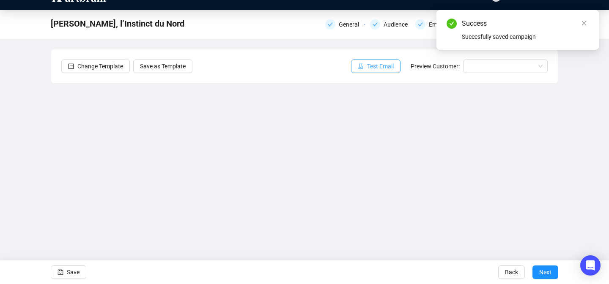
click at [367, 62] on span "Test Email" at bounding box center [380, 66] width 27 height 9
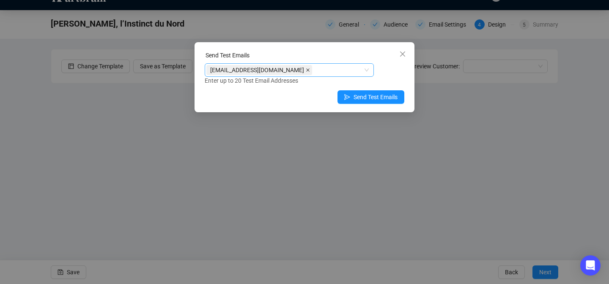
click at [306, 70] on icon "close" at bounding box center [308, 70] width 4 height 4
click at [282, 70] on div at bounding box center [284, 70] width 157 height 12
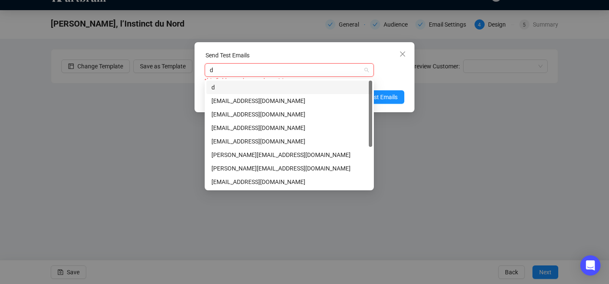
type input "dj"
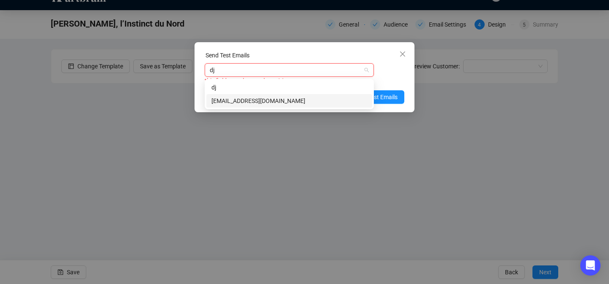
click at [255, 97] on div "djoannides@fauveparis.com" at bounding box center [289, 100] width 156 height 9
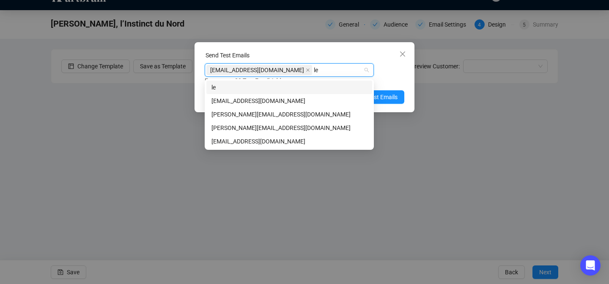
type input "ler"
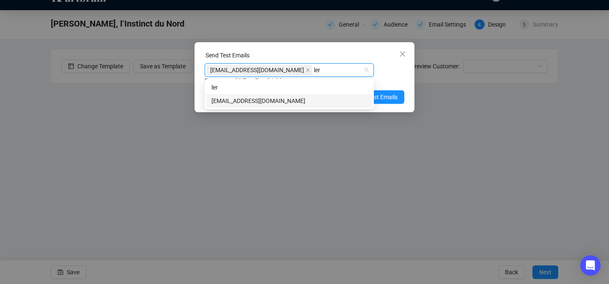
click at [245, 100] on div "leriveron@fauveparis.com" at bounding box center [289, 100] width 156 height 9
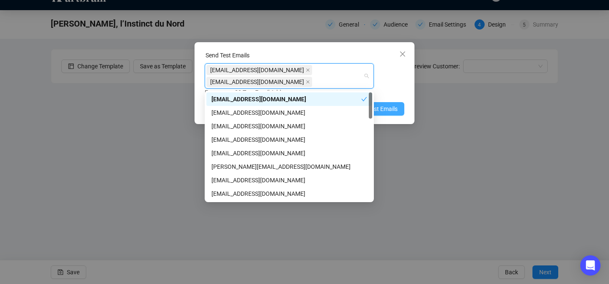
click at [391, 107] on span "Send Test Emails" at bounding box center [375, 108] width 44 height 9
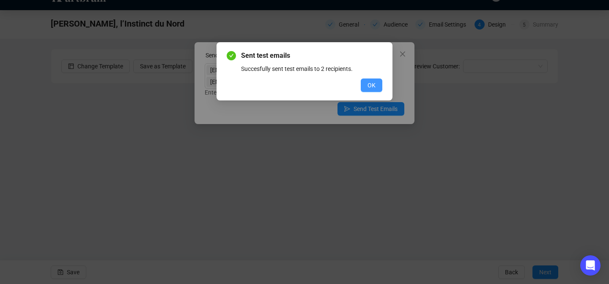
click at [365, 88] on button "OK" at bounding box center [372, 86] width 22 height 14
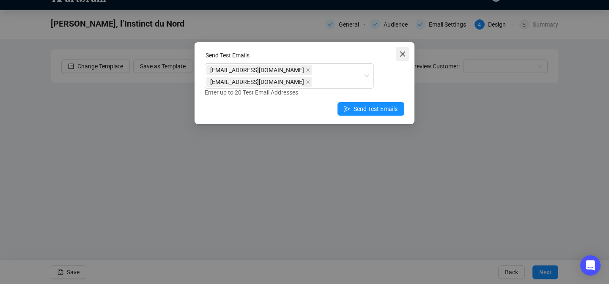
click at [404, 51] on icon "close" at bounding box center [402, 54] width 7 height 7
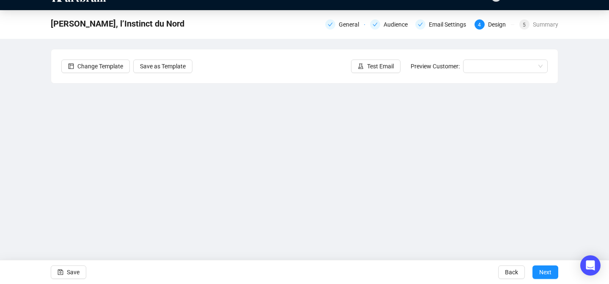
scroll to position [0, 0]
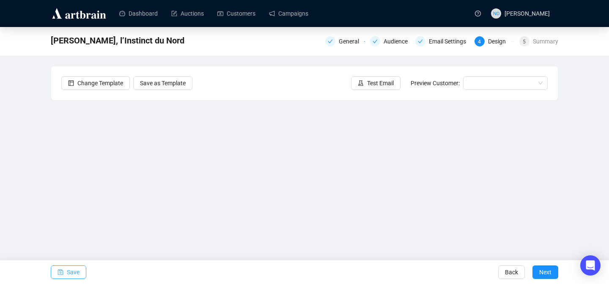
click at [63, 270] on icon "save" at bounding box center [60, 273] width 6 height 6
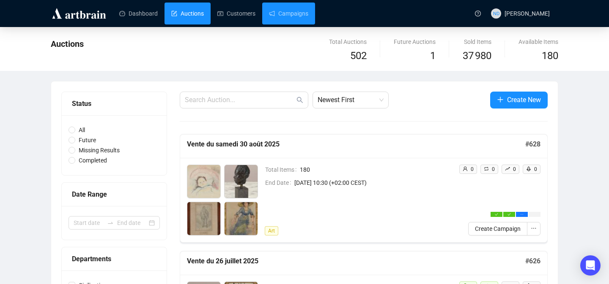
click at [293, 20] on link "Campaigns" at bounding box center [288, 14] width 39 height 22
click at [302, 18] on link "Campaigns" at bounding box center [288, 14] width 39 height 22
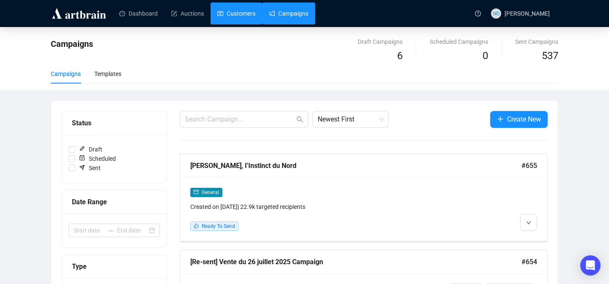
click at [236, 17] on link "Customers" at bounding box center [236, 14] width 38 height 22
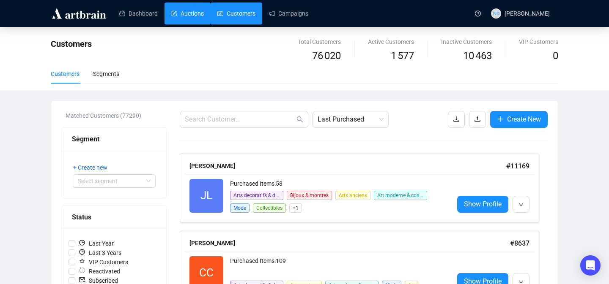
click at [189, 19] on link "Auctions" at bounding box center [187, 14] width 33 height 22
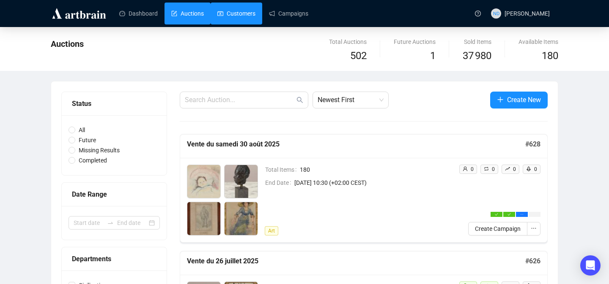
click at [239, 21] on link "Customers" at bounding box center [236, 14] width 38 height 22
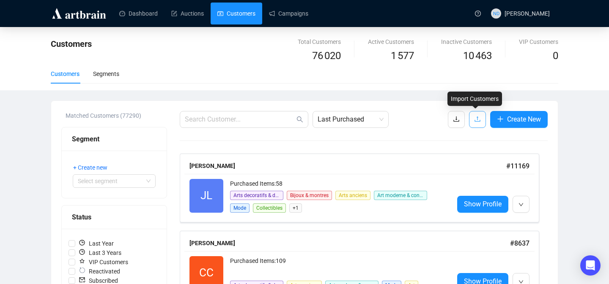
click at [475, 119] on icon "upload" at bounding box center [476, 119] width 5 height 5
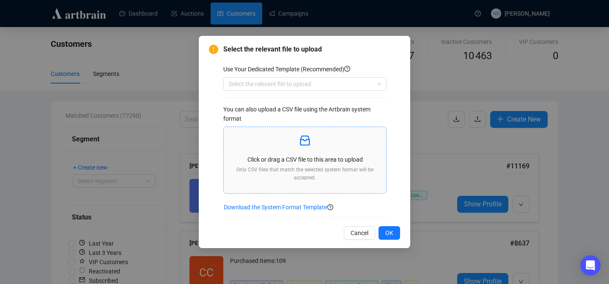
click at [314, 155] on div "Click or drag a CSV file to this area to upload Only CSV files that match the s…" at bounding box center [304, 160] width 149 height 53
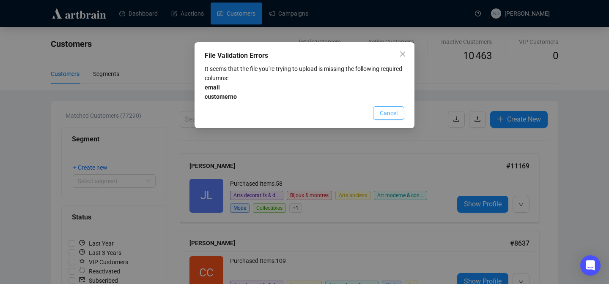
click at [383, 114] on span "Cancel" at bounding box center [389, 113] width 18 height 9
